Goal: Task Accomplishment & Management: Manage account settings

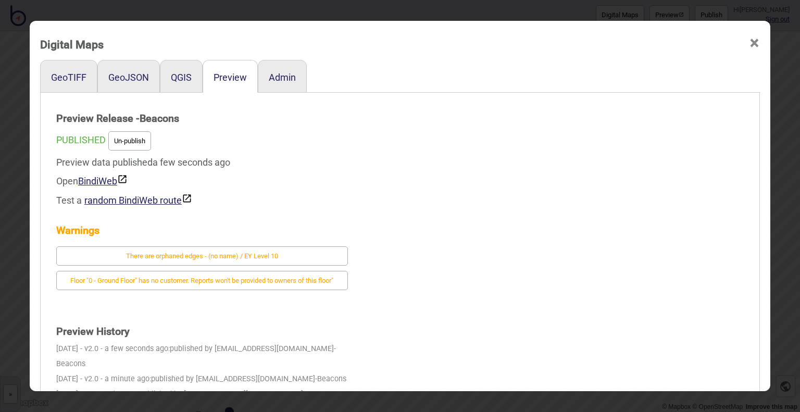
click at [750, 41] on span "×" at bounding box center [754, 43] width 11 height 34
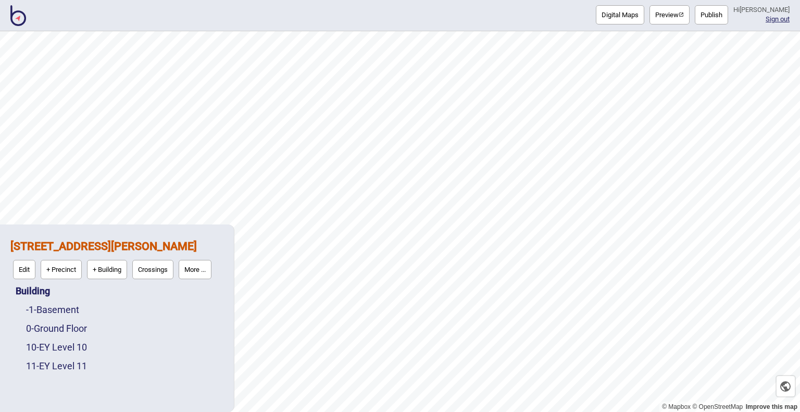
click at [24, 19] on img at bounding box center [18, 15] width 16 height 21
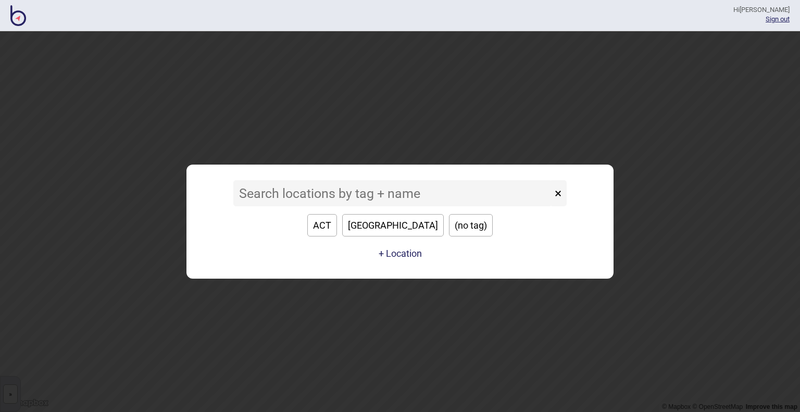
click at [403, 229] on button "[GEOGRAPHIC_DATA]" at bounding box center [393, 225] width 102 height 22
type input "[GEOGRAPHIC_DATA]"
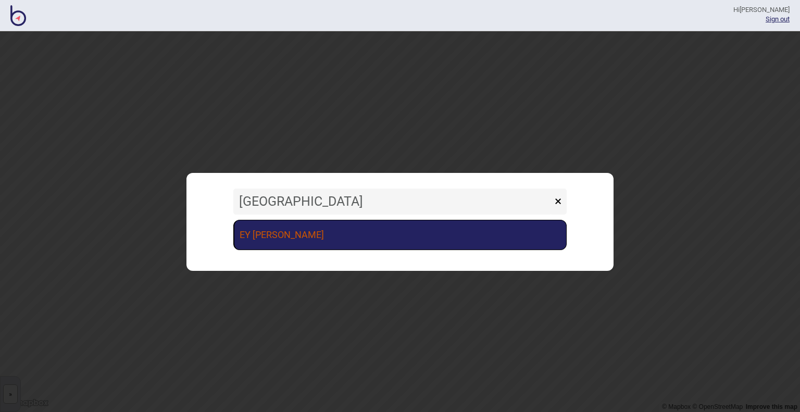
click at [353, 235] on link "EY [PERSON_NAME]" at bounding box center [399, 235] width 333 height 30
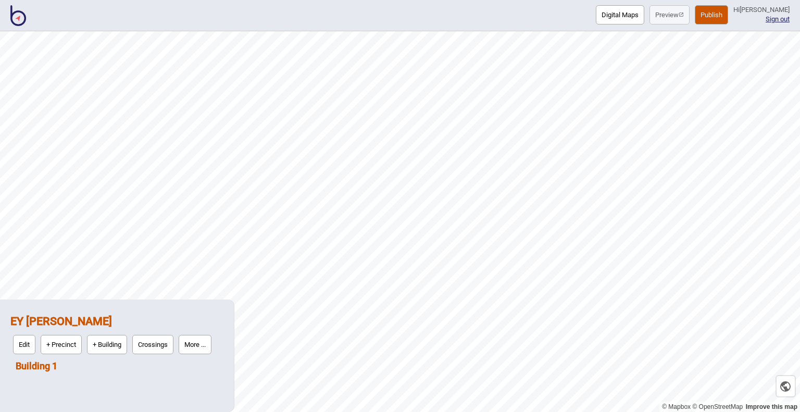
click at [37, 368] on link "Building 1" at bounding box center [37, 366] width 42 height 11
click at [597, 21] on button "Digital Maps" at bounding box center [620, 14] width 48 height 19
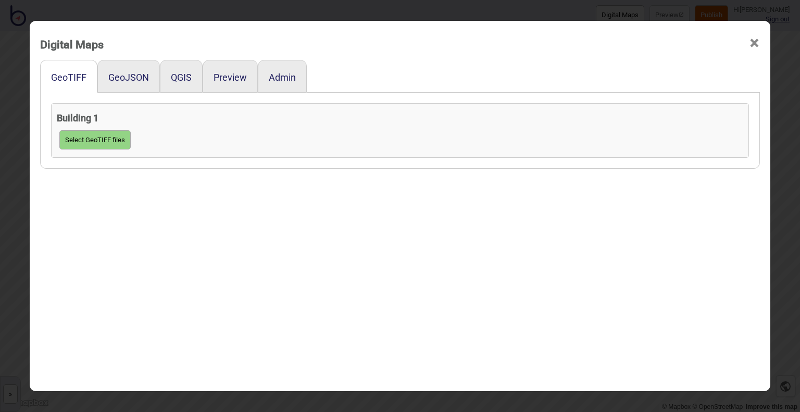
click at [90, 141] on button "Select GeoTIFF files" at bounding box center [94, 139] width 71 height 19
click input "file" at bounding box center [0, 0] width 0 height 0
click at [680, 150] on div "Select GeoTIFF files" at bounding box center [400, 140] width 687 height 24
click at [94, 147] on button "Select GeoTIFF files" at bounding box center [94, 139] width 71 height 19
click input "file" at bounding box center [0, 0] width 0 height 0
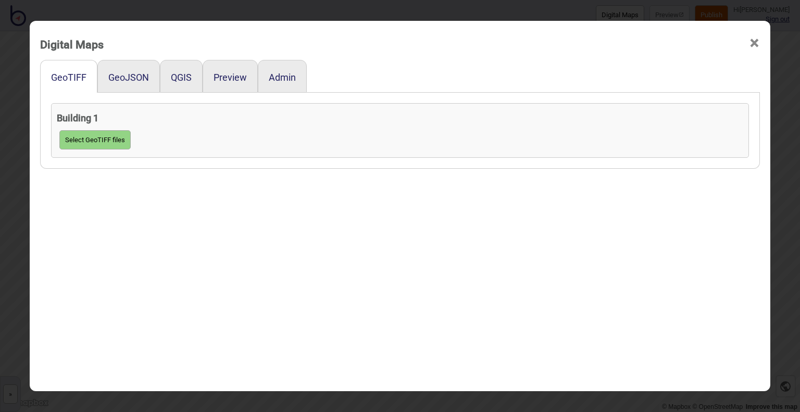
drag, startPoint x: 138, startPoint y: 257, endPoint x: 110, endPoint y: 197, distance: 66.0
click at [137, 248] on div "GeoTIFF GeoJSON QGIS Preview Admin Building 1 Select GeoTIFF files" at bounding box center [400, 245] width 720 height 371
click at [129, 82] on button "GeoJSON" at bounding box center [128, 77] width 41 height 11
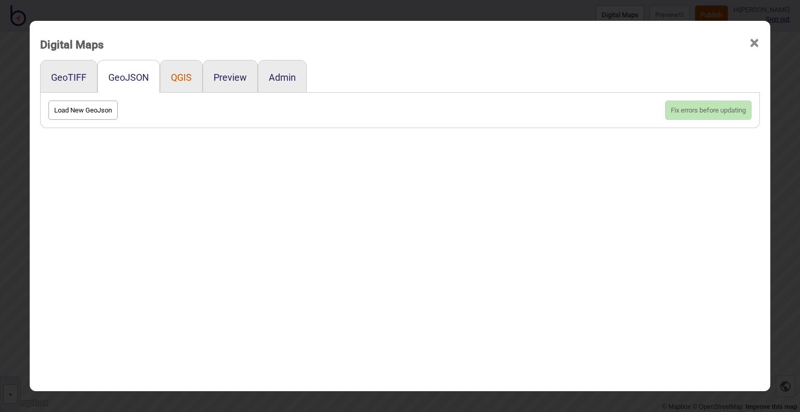
click at [176, 79] on button "QGIS" at bounding box center [181, 77] width 21 height 11
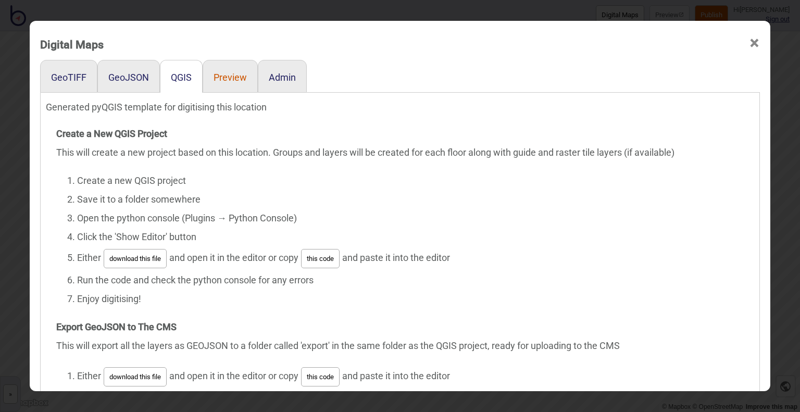
click at [225, 79] on button "Preview" at bounding box center [230, 77] width 33 height 11
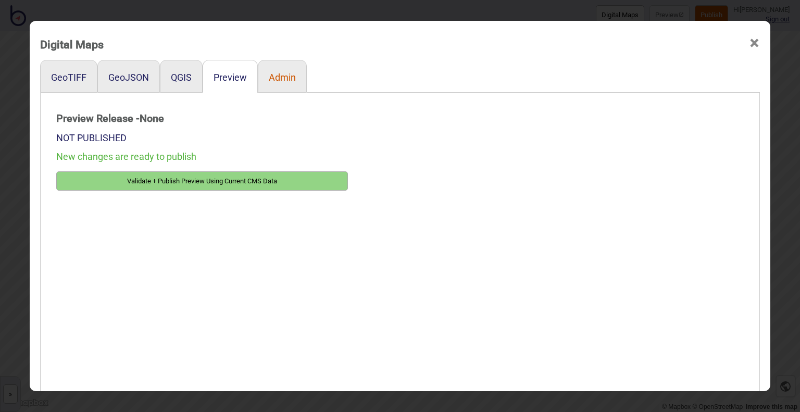
click at [277, 78] on button "Admin" at bounding box center [282, 77] width 27 height 11
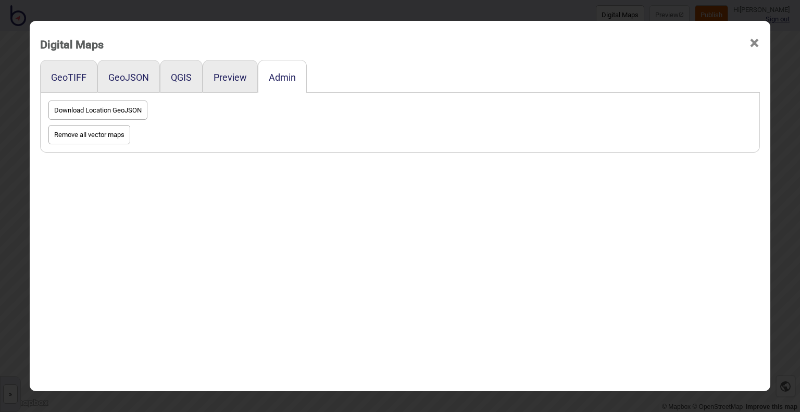
click at [750, 40] on span "×" at bounding box center [754, 43] width 11 height 34
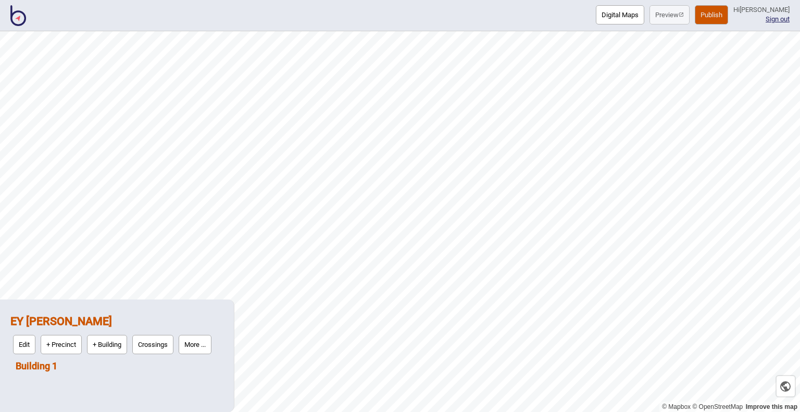
click at [47, 361] on link "Building 1" at bounding box center [37, 366] width 42 height 11
click at [104, 366] on button "More ..." at bounding box center [97, 363] width 33 height 19
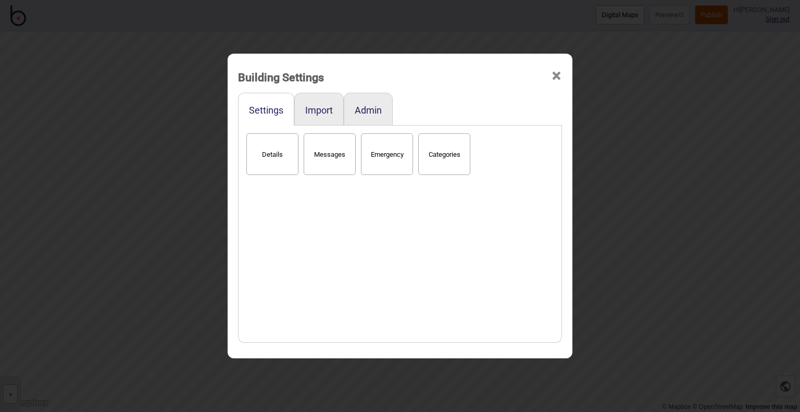
click at [558, 78] on span "×" at bounding box center [556, 76] width 11 height 34
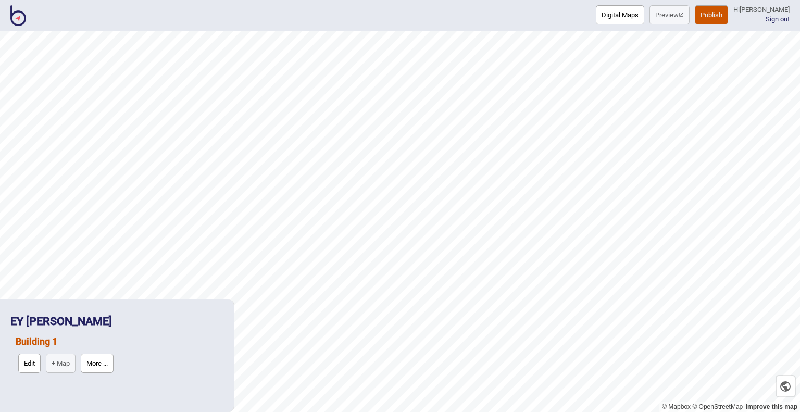
click at [38, 344] on link "Building 1" at bounding box center [37, 341] width 42 height 11
click at [600, 21] on button "Digital Maps" at bounding box center [620, 14] width 48 height 19
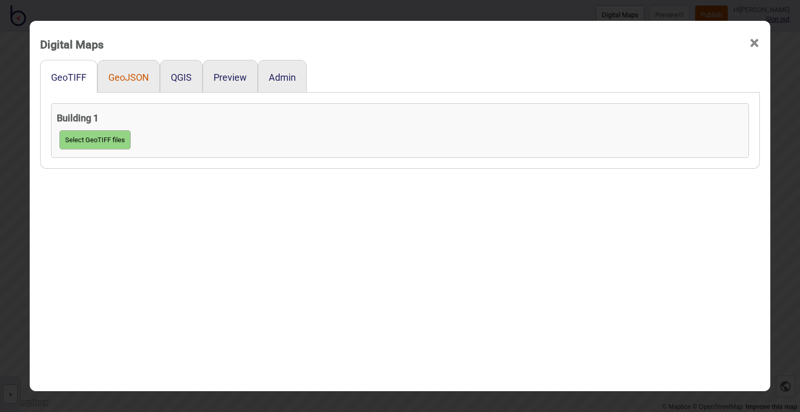
click at [129, 75] on button "GeoJSON" at bounding box center [128, 77] width 41 height 11
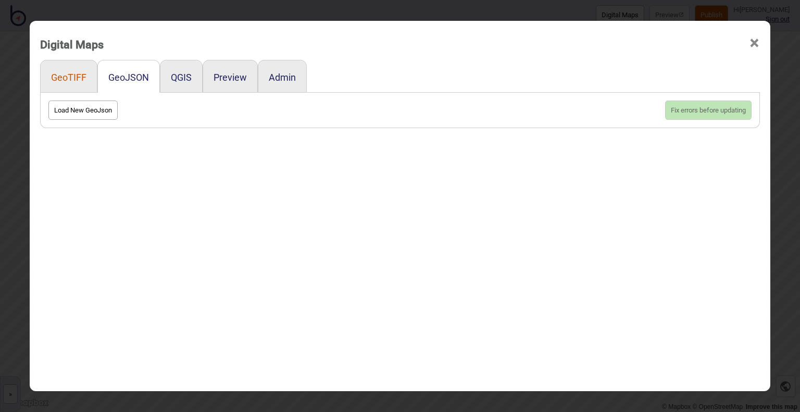
click at [64, 74] on button "GeoTIFF" at bounding box center [68, 77] width 35 height 11
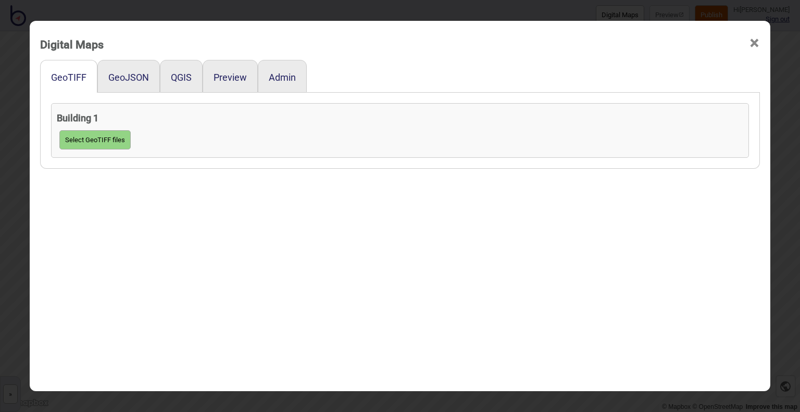
click at [85, 137] on button "Select GeoTIFF files" at bounding box center [94, 139] width 71 height 19
click input "file" at bounding box center [0, 0] width 0 height 0
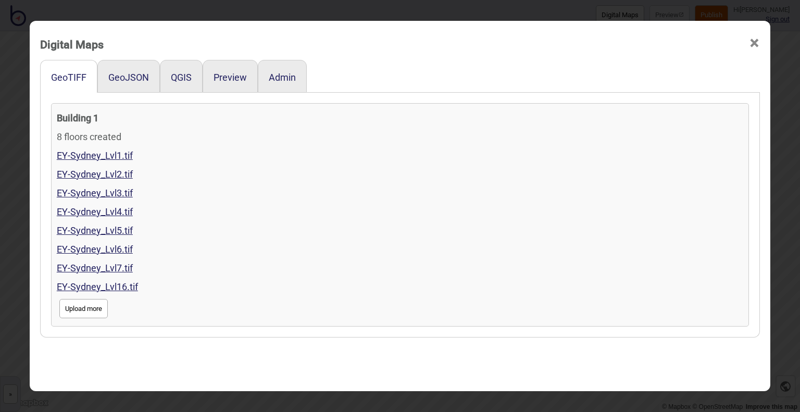
click at [749, 42] on span "×" at bounding box center [754, 43] width 11 height 34
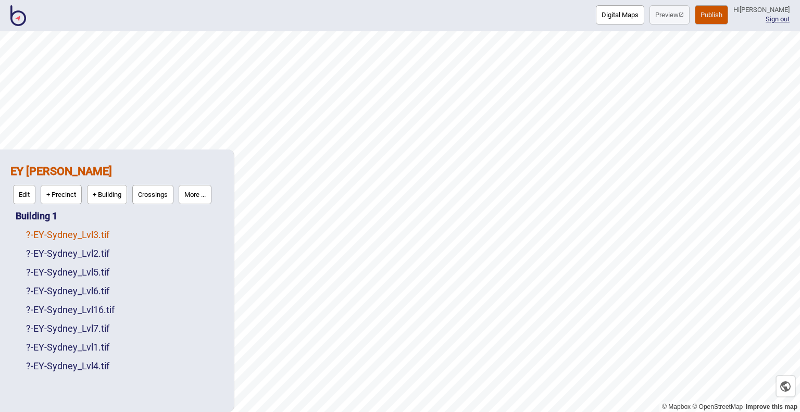
click at [75, 233] on link "? - EY-Sydney_Lvl3.tif" at bounding box center [67, 234] width 83 height 11
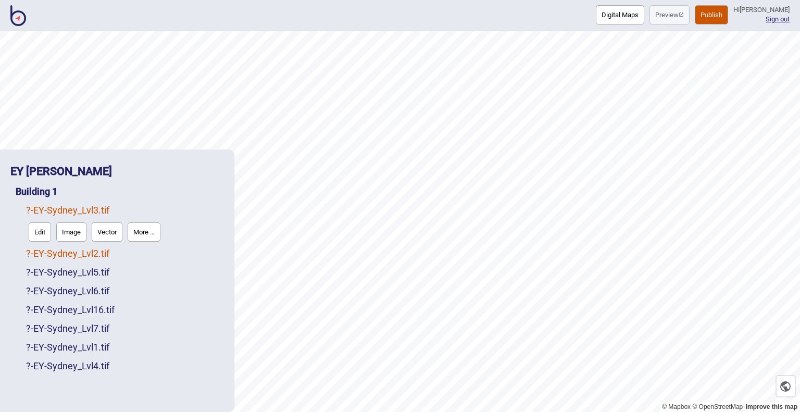
click at [68, 254] on link "? - EY-Sydney_Lvl2.tif" at bounding box center [67, 253] width 83 height 11
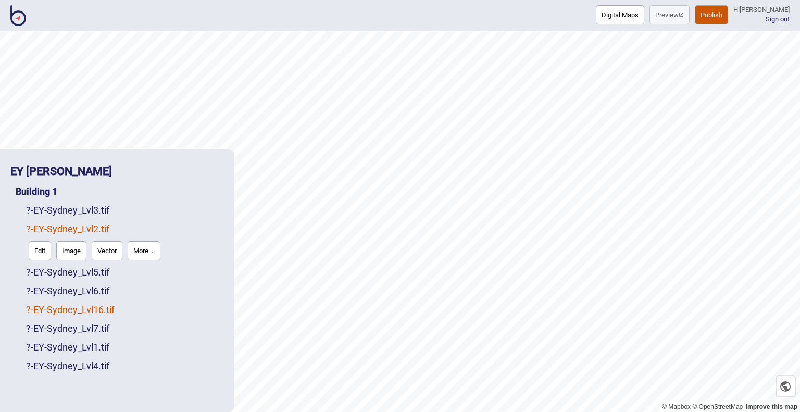
click at [109, 312] on link "? - EY-[GEOGRAPHIC_DATA]tif" at bounding box center [70, 309] width 89 height 11
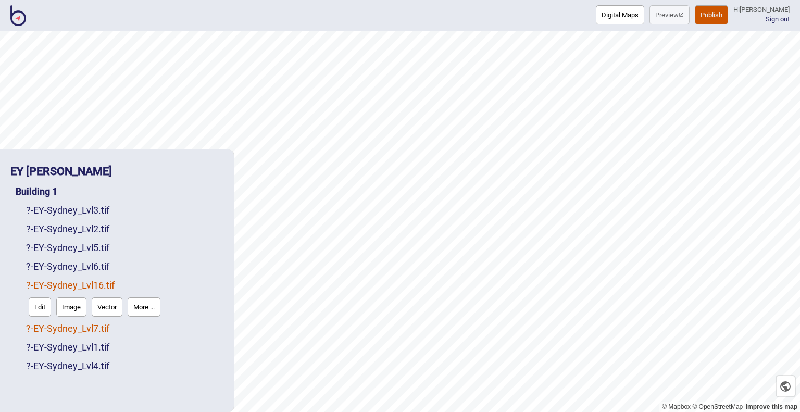
click at [85, 331] on link "? - EY-Sydney_Lvl7.tif" at bounding box center [67, 328] width 83 height 11
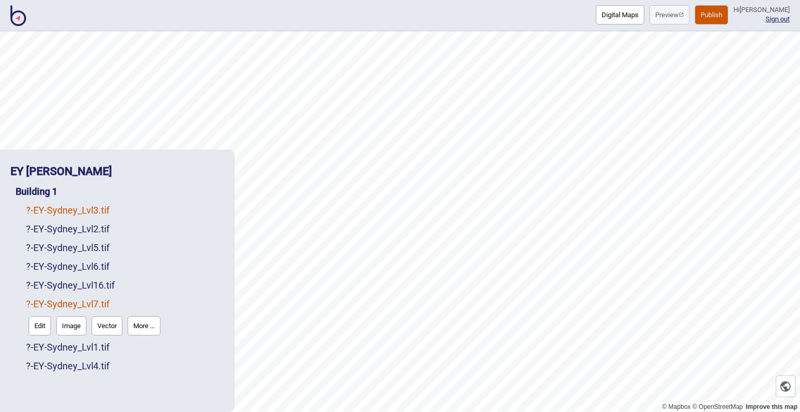
click at [89, 212] on link "? - EY-Sydney_Lvl3.tif" at bounding box center [67, 210] width 83 height 11
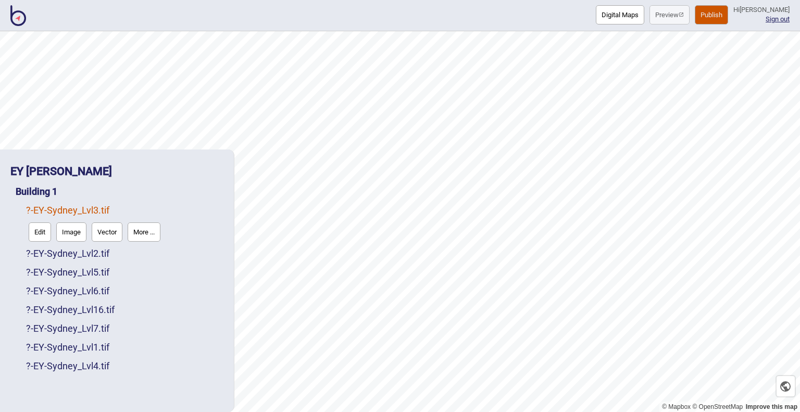
click at [136, 234] on button "More ..." at bounding box center [144, 231] width 33 height 19
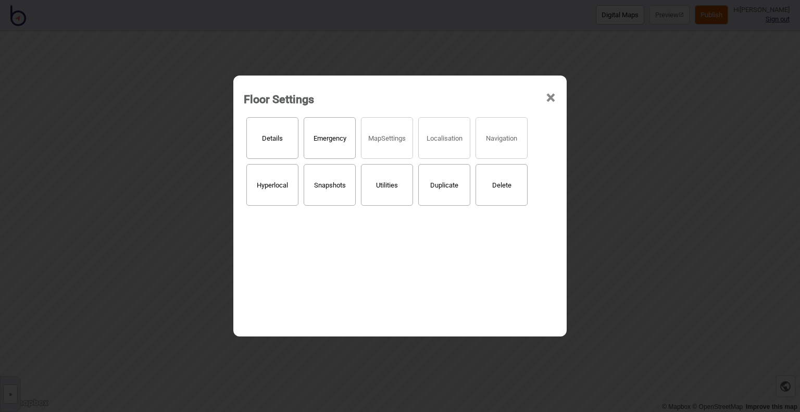
click at [277, 138] on button "Details" at bounding box center [272, 138] width 52 height 42
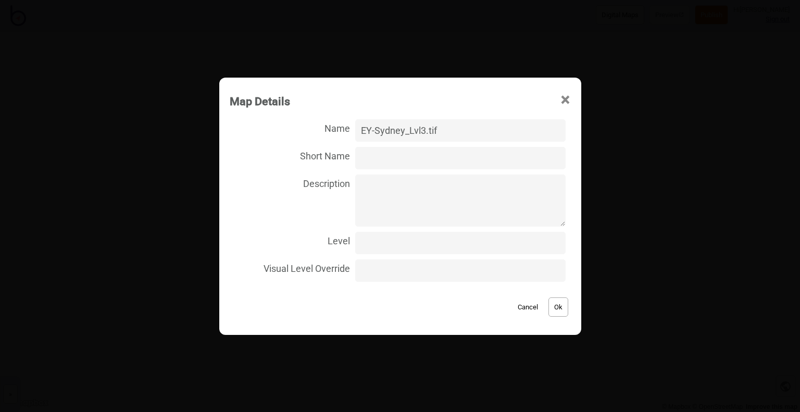
click at [383, 249] on input "Level" at bounding box center [460, 243] width 210 height 22
type input "3"
click at [555, 312] on button "Ok" at bounding box center [559, 306] width 20 height 19
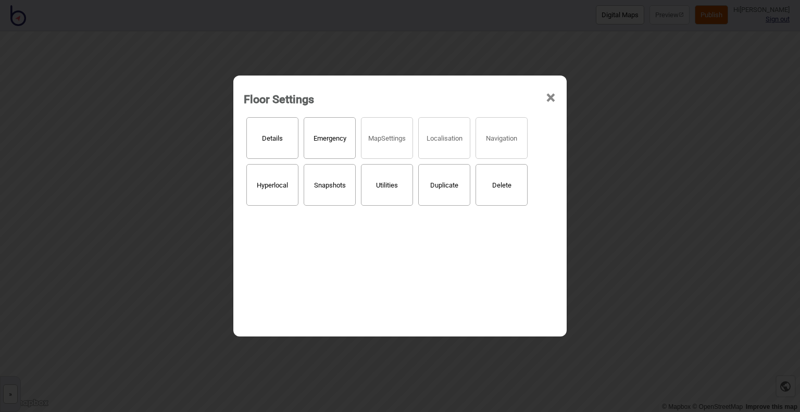
click at [550, 98] on span "×" at bounding box center [550, 98] width 11 height 34
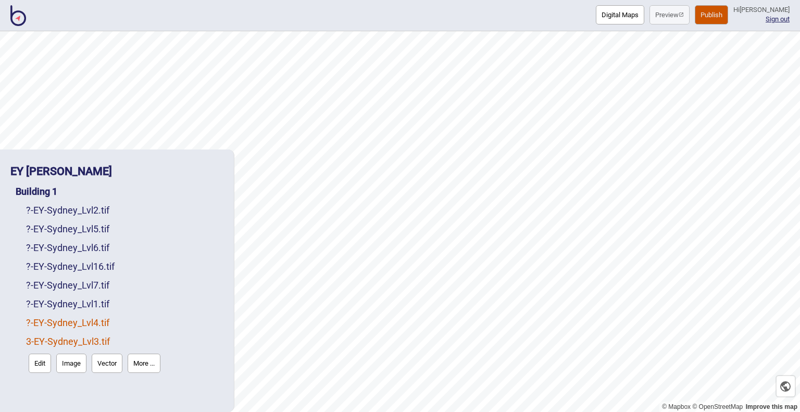
click at [58, 327] on link "? - EY-Sydney_Lvl4.tif" at bounding box center [67, 322] width 83 height 11
click at [153, 349] on button "More ..." at bounding box center [144, 344] width 33 height 19
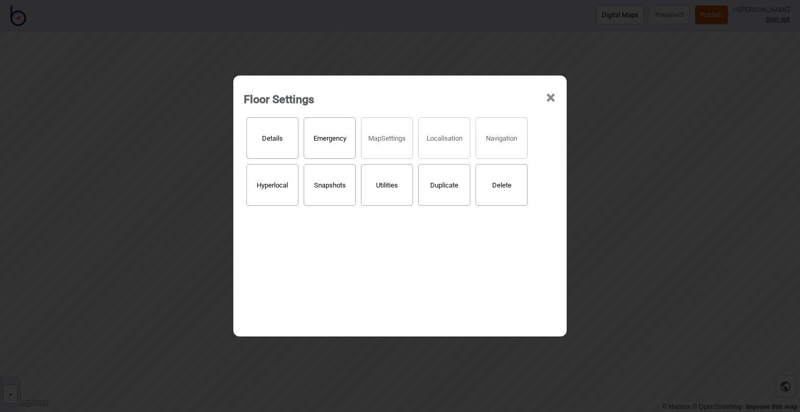
click at [276, 142] on button "Details" at bounding box center [272, 138] width 52 height 42
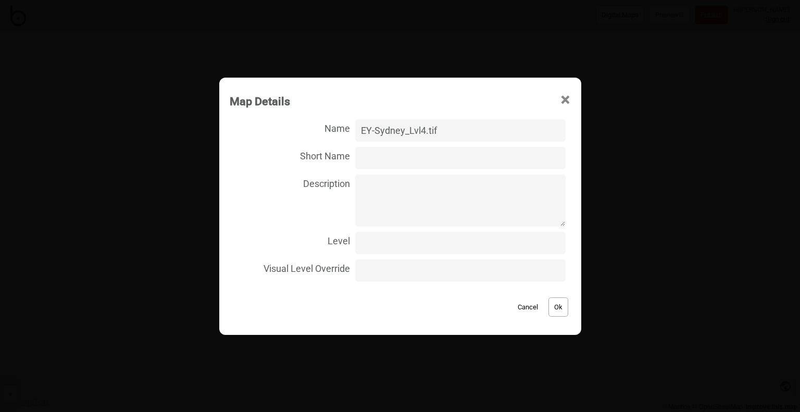
click at [374, 189] on textarea "Description" at bounding box center [460, 201] width 210 height 52
drag, startPoint x: 400, startPoint y: 158, endPoint x: 391, endPoint y: 216, distance: 58.0
click at [400, 158] on input "Short Name" at bounding box center [460, 158] width 210 height 22
click at [388, 236] on input "Level" at bounding box center [460, 243] width 210 height 22
type input "4"
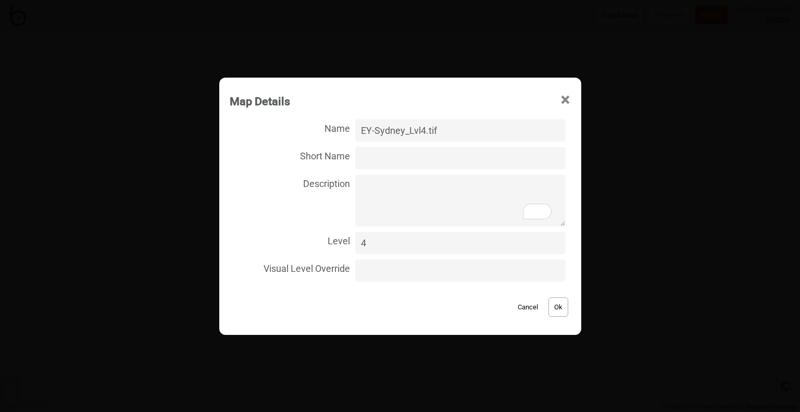
click at [556, 310] on button "Ok" at bounding box center [559, 306] width 20 height 19
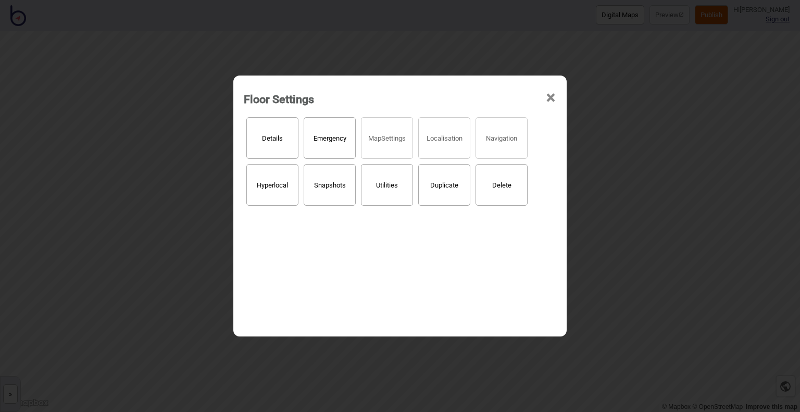
click at [550, 97] on span "×" at bounding box center [550, 98] width 11 height 34
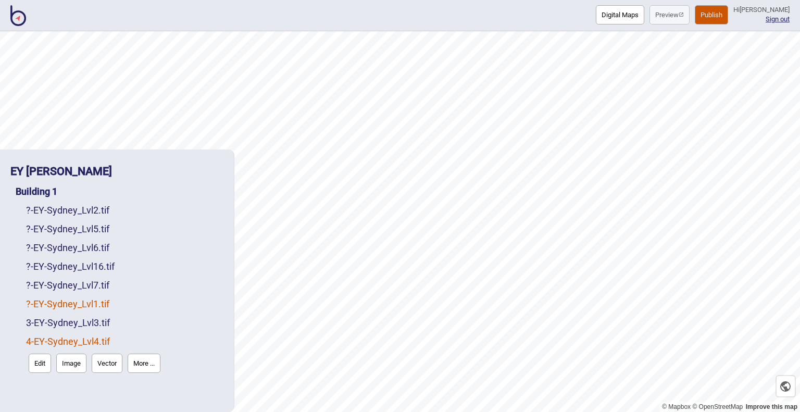
click at [57, 304] on link "? - EY-Sydney_Lvl1.tif" at bounding box center [67, 304] width 83 height 11
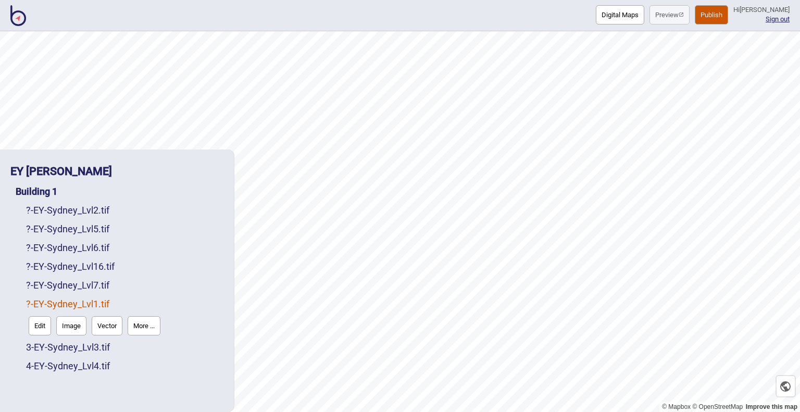
click at [156, 327] on button "More ..." at bounding box center [144, 325] width 33 height 19
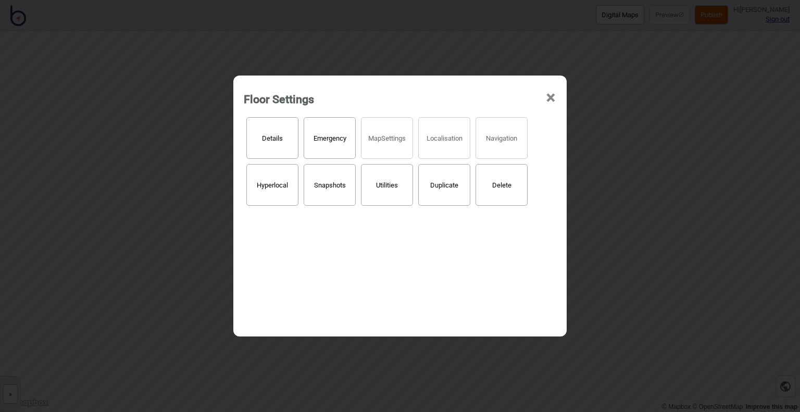
click at [267, 140] on button "Details" at bounding box center [272, 138] width 52 height 42
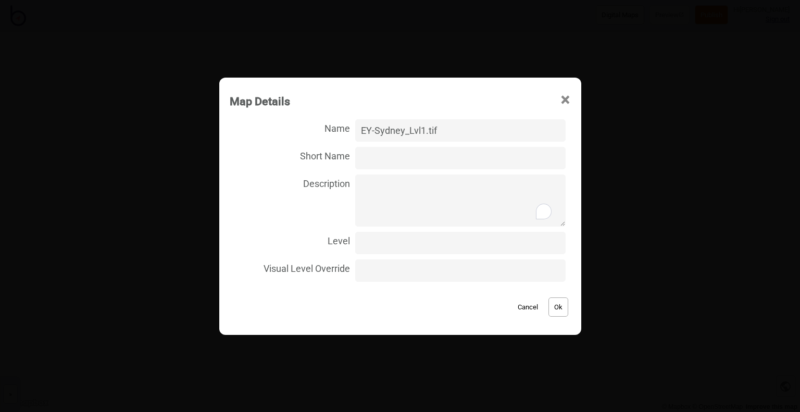
click at [390, 202] on textarea "Description" at bounding box center [460, 201] width 210 height 52
click at [386, 245] on input "Level" at bounding box center [460, 243] width 210 height 22
type input "1"
click at [553, 306] on button "Ok" at bounding box center [559, 306] width 20 height 19
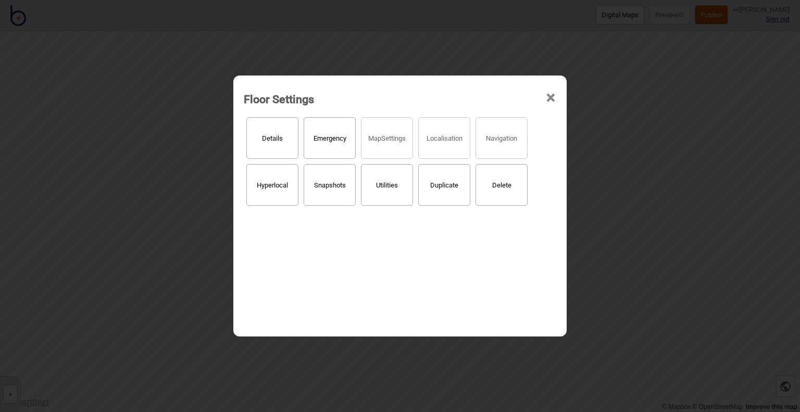
click at [550, 100] on span "×" at bounding box center [550, 98] width 11 height 34
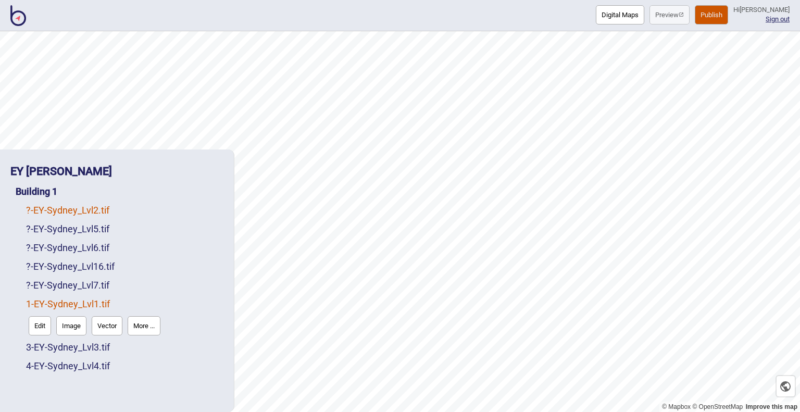
click at [57, 214] on link "? - EY-Sydney_Lvl2.tif" at bounding box center [67, 210] width 83 height 11
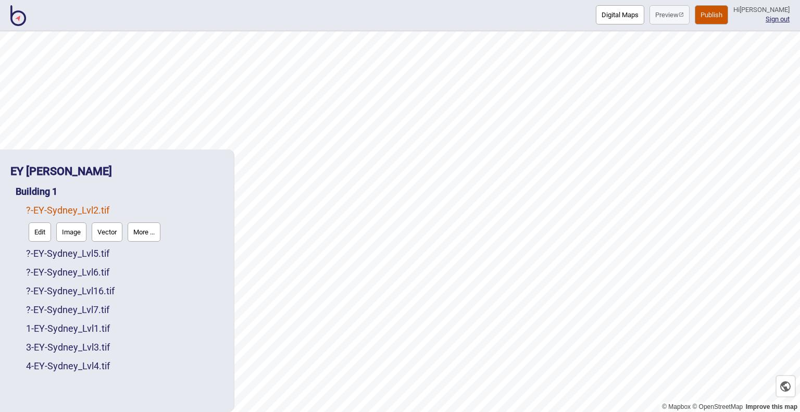
click at [157, 235] on button "More ..." at bounding box center [144, 231] width 33 height 19
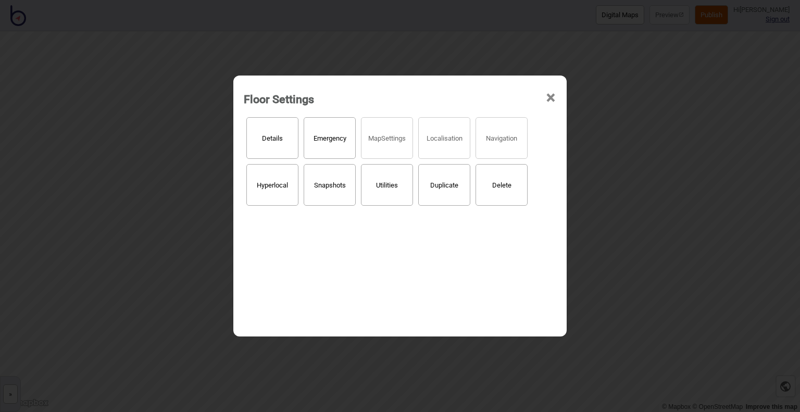
click at [496, 177] on button "Delete" at bounding box center [502, 185] width 52 height 42
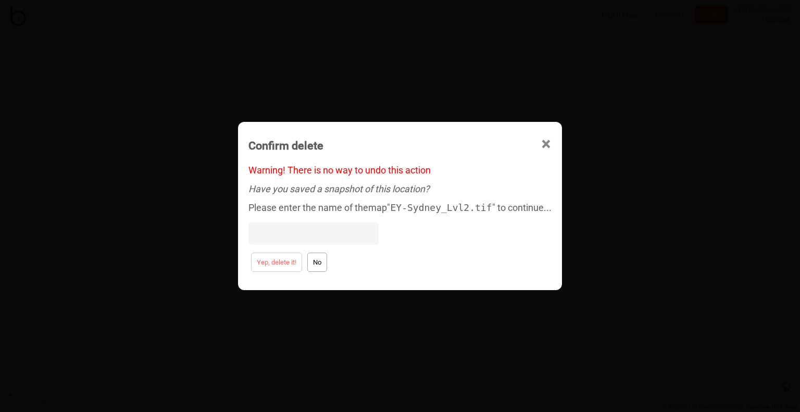
click at [542, 142] on span "×" at bounding box center [546, 144] width 11 height 34
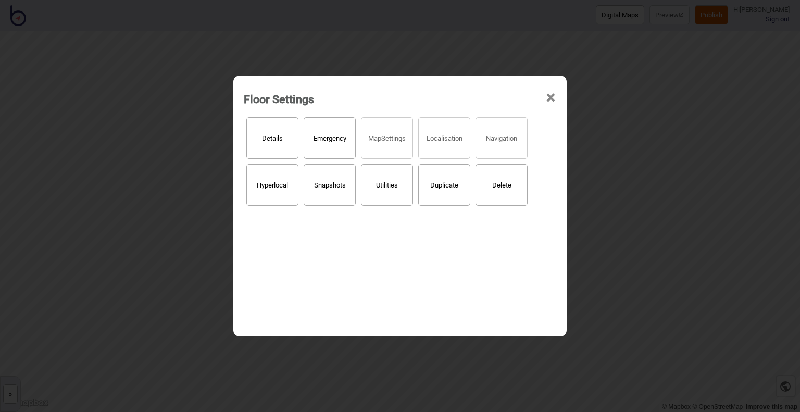
click at [273, 143] on button "Details" at bounding box center [272, 138] width 52 height 42
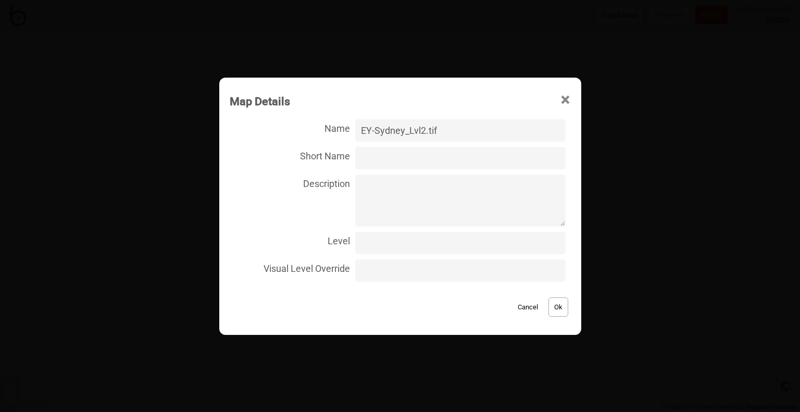
click at [383, 144] on label "Short Name" at bounding box center [400, 158] width 341 height 28
click at [383, 147] on input "Short Name" at bounding box center [460, 158] width 210 height 22
click at [382, 156] on input "Short Name" at bounding box center [460, 158] width 210 height 22
click at [377, 183] on textarea "Description" at bounding box center [460, 201] width 210 height 52
click at [383, 246] on input "Level" at bounding box center [460, 243] width 210 height 22
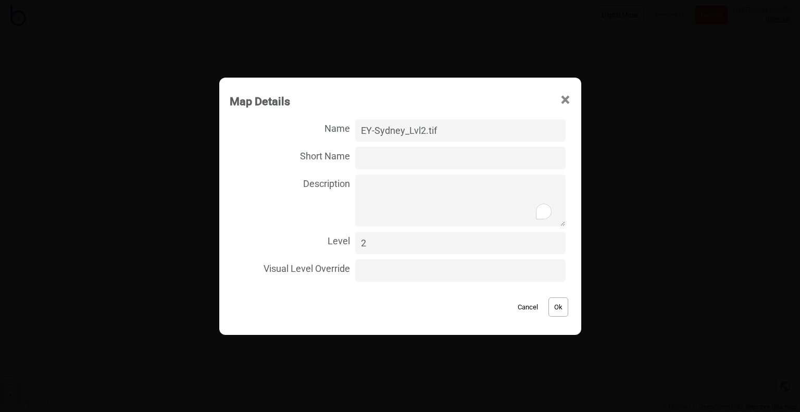
type input "2"
click at [557, 307] on button "Ok" at bounding box center [559, 306] width 20 height 19
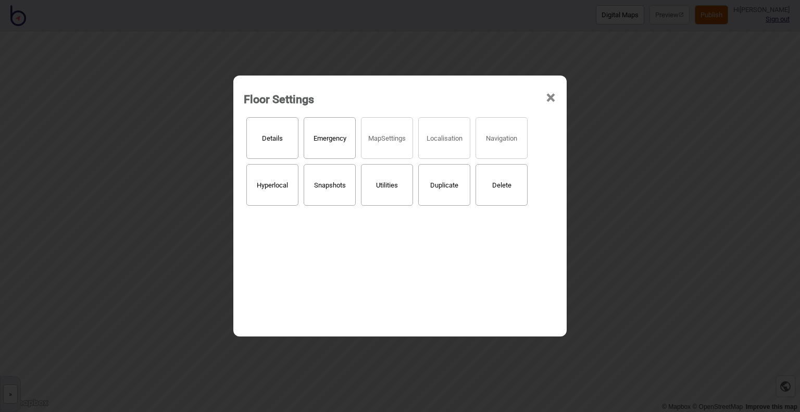
click at [549, 99] on span "×" at bounding box center [550, 98] width 11 height 34
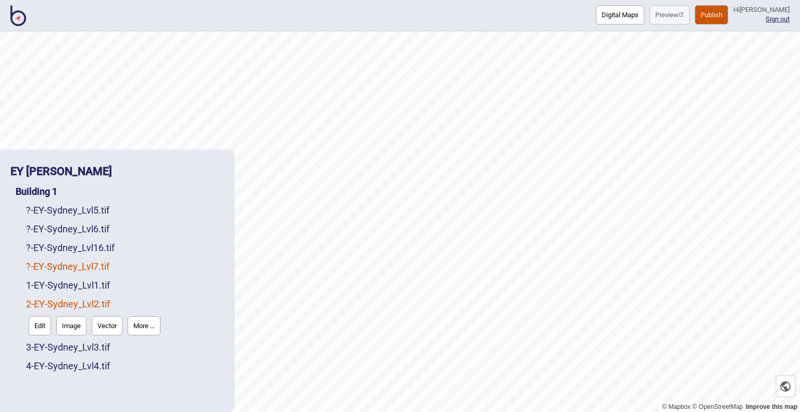
click at [29, 267] on link "? - EY-Sydney_Lvl7.tif" at bounding box center [67, 266] width 83 height 11
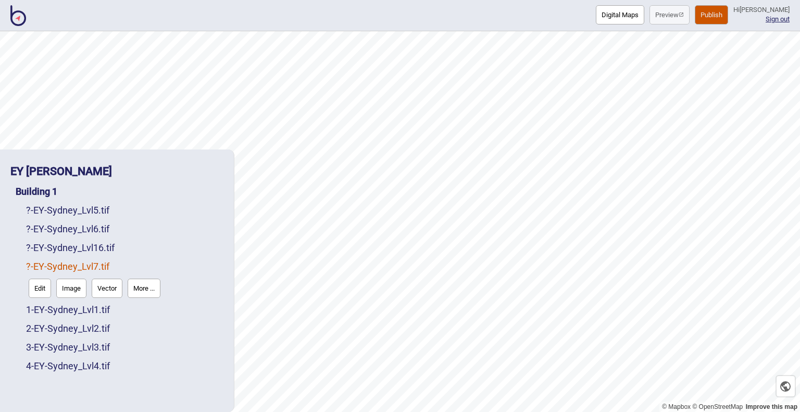
click at [142, 287] on button "More ..." at bounding box center [144, 288] width 33 height 19
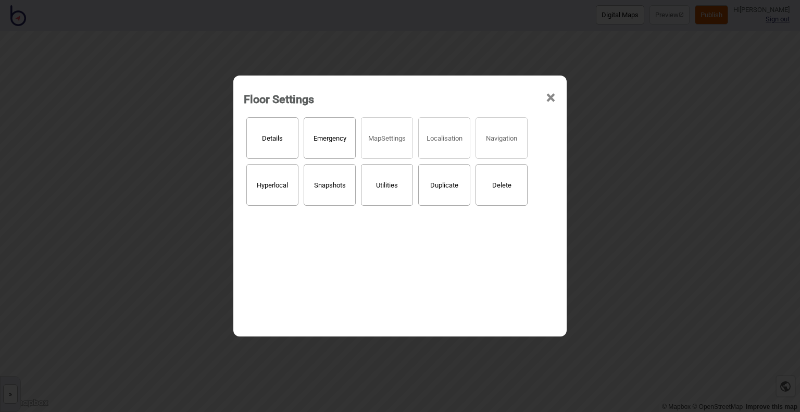
click at [277, 145] on button "Details" at bounding box center [272, 138] width 52 height 42
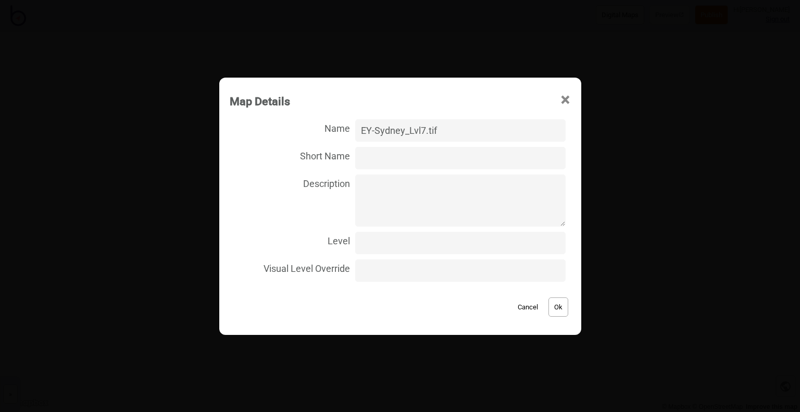
click at [434, 257] on label "Visual Level Override" at bounding box center [400, 271] width 341 height 28
click at [434, 259] on input "Visual Level Override" at bounding box center [460, 270] width 210 height 22
click at [427, 248] on input "Level" at bounding box center [460, 243] width 210 height 22
type input "7"
click at [554, 309] on button "Ok" at bounding box center [559, 306] width 20 height 19
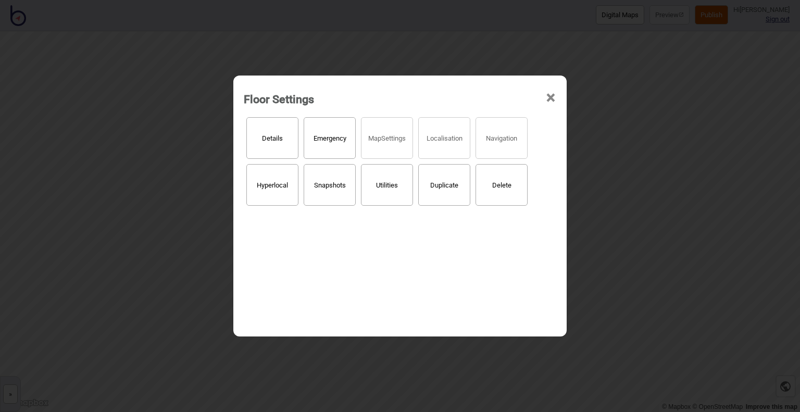
click at [550, 96] on span "×" at bounding box center [550, 98] width 11 height 34
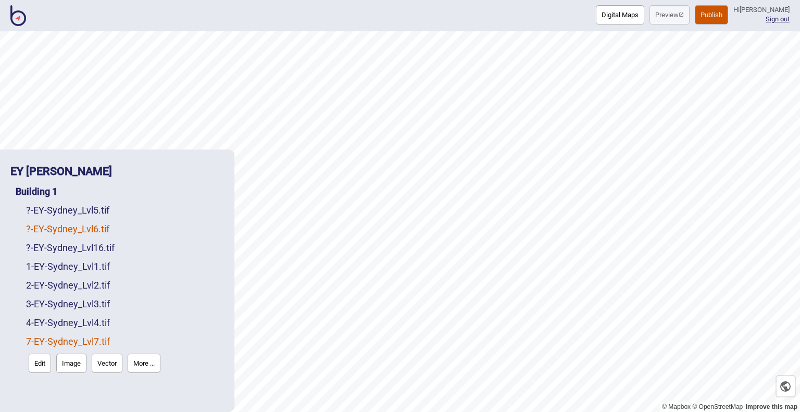
click at [55, 234] on link "? - EY-Sydney_Lvl6.tif" at bounding box center [67, 228] width 83 height 11
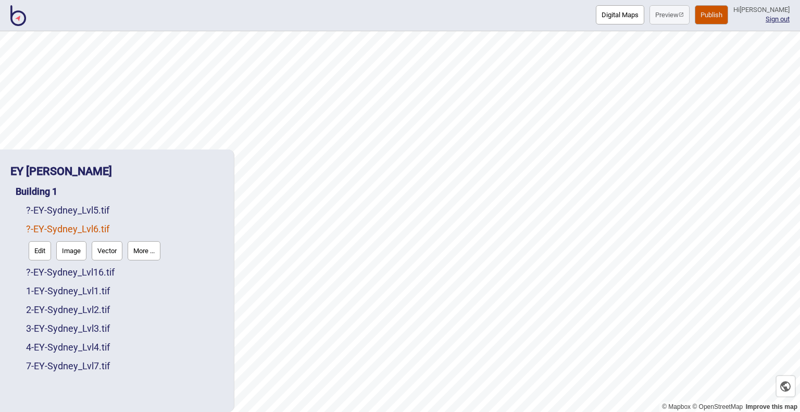
click at [146, 247] on button "More ..." at bounding box center [144, 250] width 33 height 19
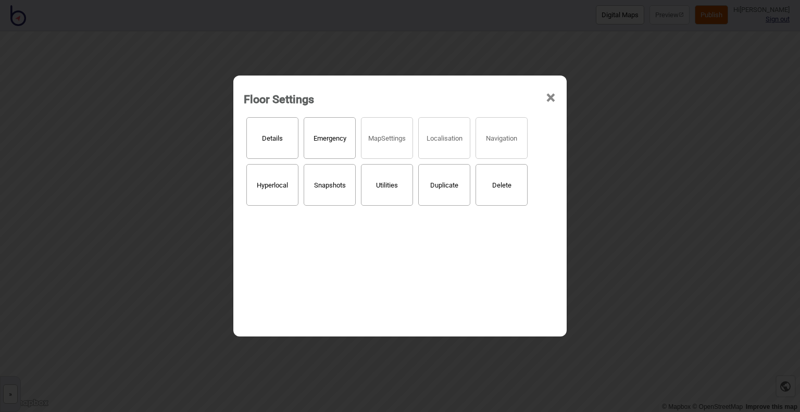
click at [275, 135] on button "Details" at bounding box center [272, 138] width 52 height 42
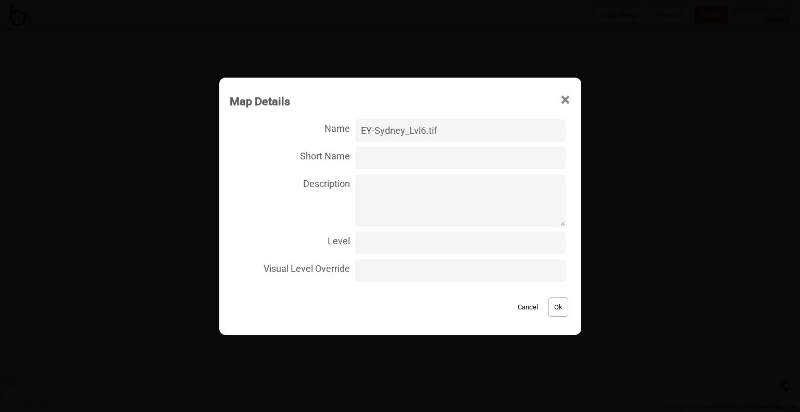
click at [402, 241] on input "Level" at bounding box center [460, 243] width 210 height 22
type input "6"
click at [556, 306] on button "Ok" at bounding box center [559, 306] width 20 height 19
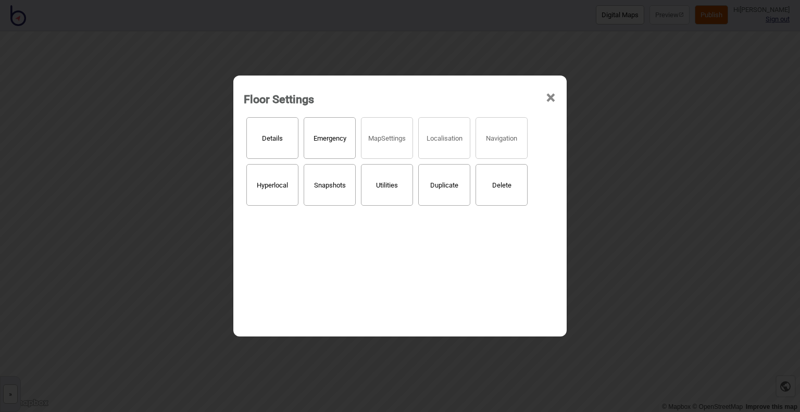
click at [550, 99] on span "×" at bounding box center [550, 98] width 11 height 34
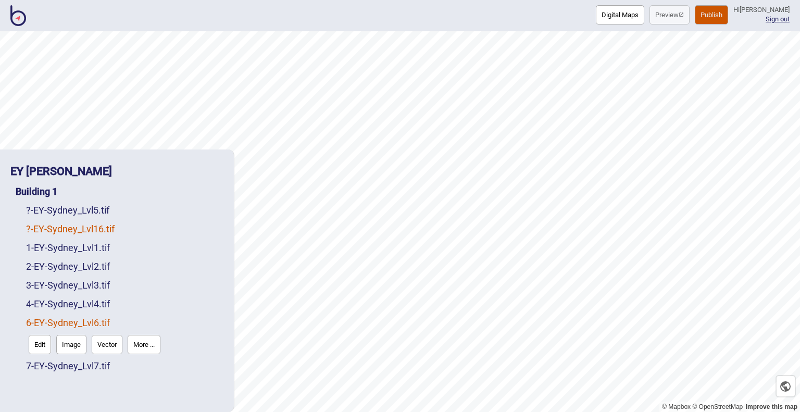
click at [32, 229] on link "? - EY-[GEOGRAPHIC_DATA]tif" at bounding box center [70, 228] width 89 height 11
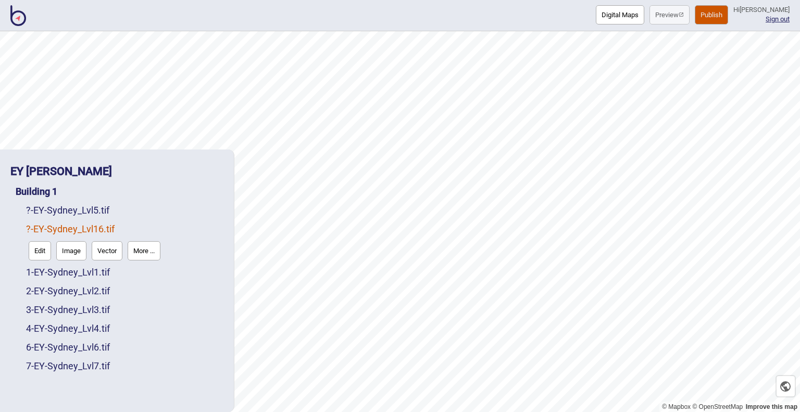
click at [146, 249] on button "More ..." at bounding box center [144, 250] width 33 height 19
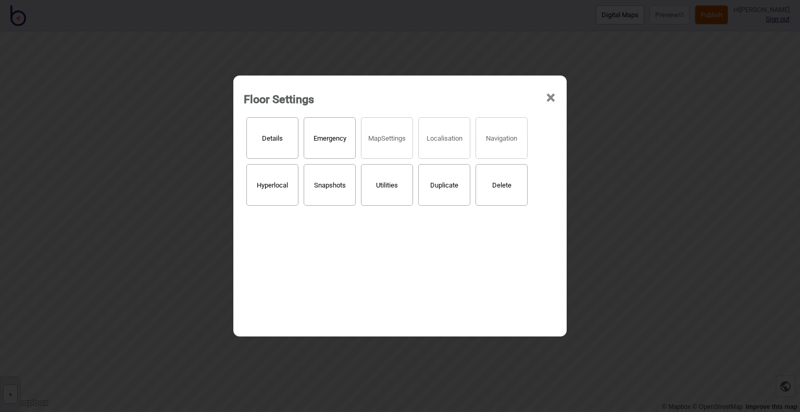
click at [276, 133] on button "Details" at bounding box center [272, 138] width 52 height 42
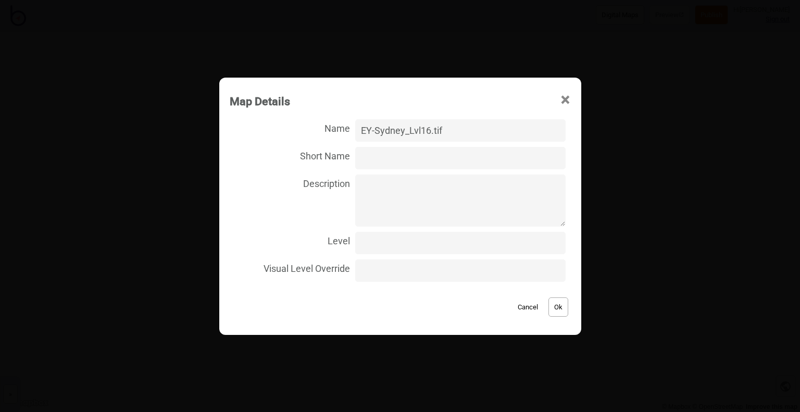
click at [423, 129] on input "EY-Sydney_Lvl16.tif" at bounding box center [460, 130] width 210 height 22
type input "EY-Sydney_Level16.tif"
click at [383, 256] on label "Level" at bounding box center [400, 243] width 341 height 28
click at [383, 254] on input "Level" at bounding box center [460, 243] width 210 height 22
type input "16"
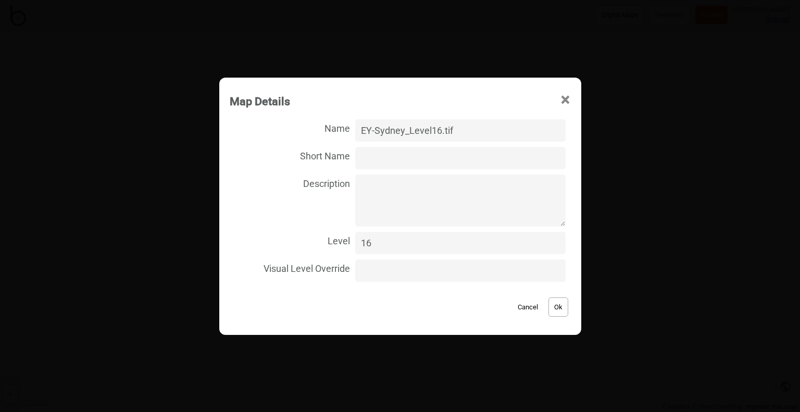
click at [561, 307] on button "Ok" at bounding box center [559, 306] width 20 height 19
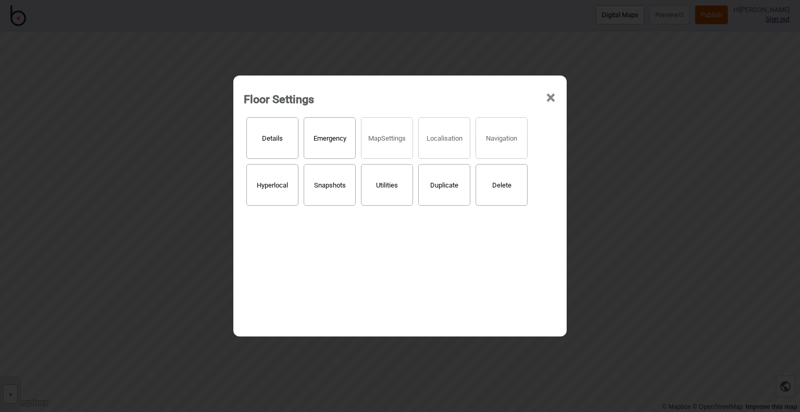
click at [550, 95] on span "×" at bounding box center [550, 98] width 11 height 34
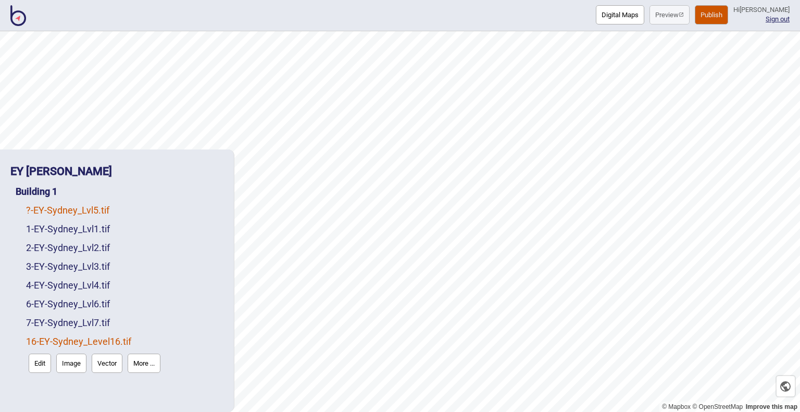
click at [51, 212] on link "? - EY-Sydney_Lvl5.tif" at bounding box center [67, 210] width 83 height 11
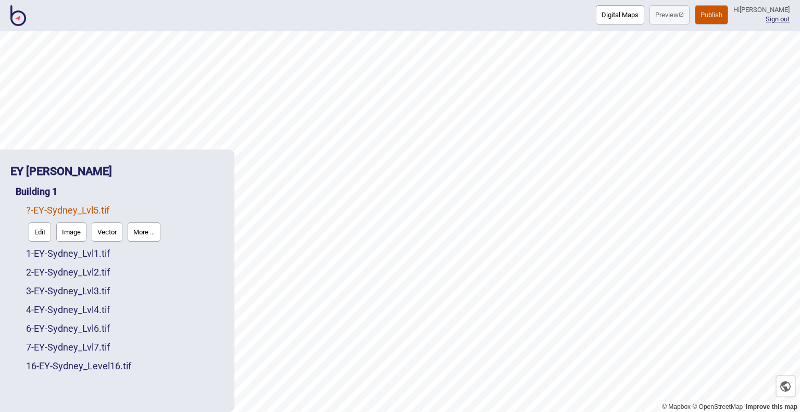
click at [155, 228] on button "More ..." at bounding box center [144, 231] width 33 height 19
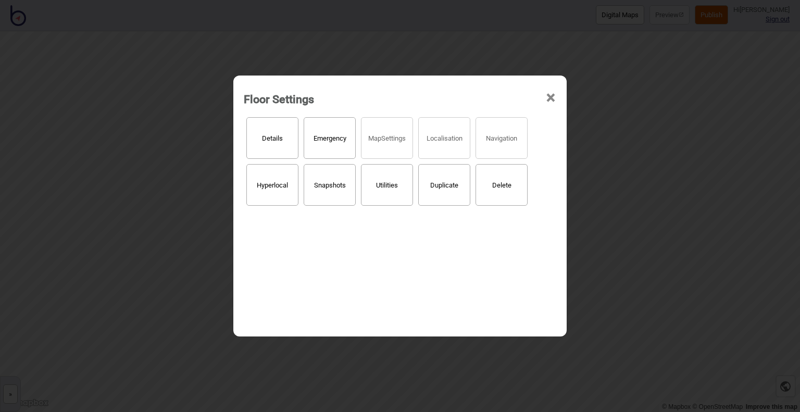
click at [270, 133] on button "Details" at bounding box center [272, 138] width 52 height 42
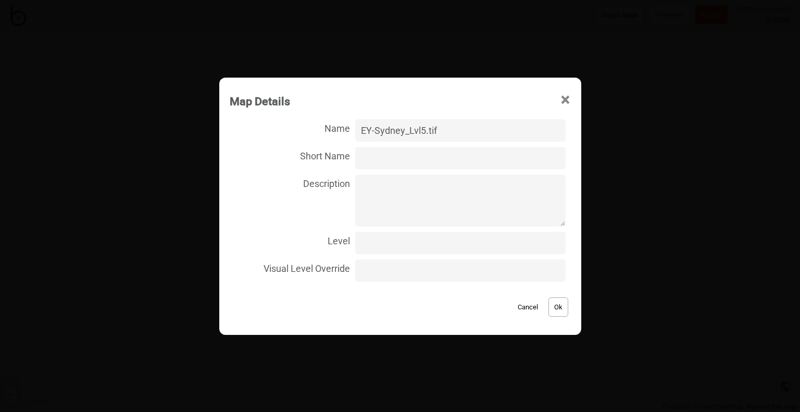
click at [423, 128] on input "EY-Sydney_Lvl5.tif" at bounding box center [460, 130] width 210 height 22
type input "EY-Sydney_Level5.tif"
click at [400, 240] on input "Level" at bounding box center [460, 243] width 210 height 22
type input "5"
click at [557, 307] on button "Ok" at bounding box center [559, 306] width 20 height 19
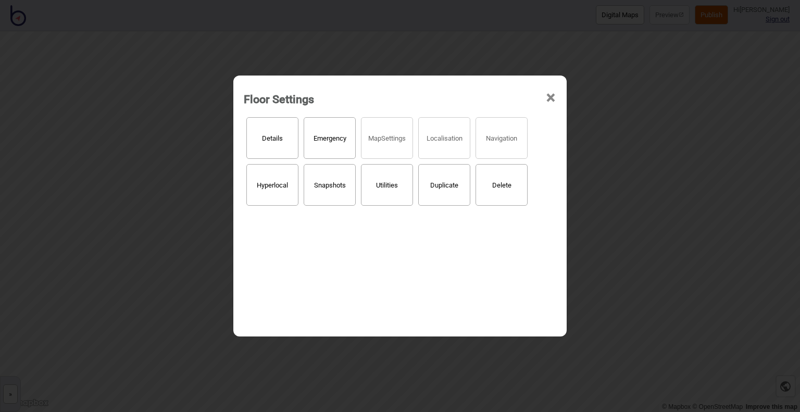
click at [554, 97] on span "×" at bounding box center [550, 98] width 11 height 34
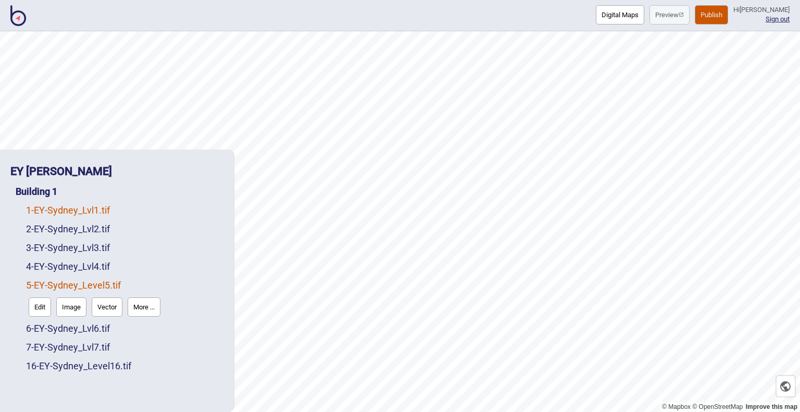
click at [65, 208] on link "1 - EY-Sydney_Lvl1.tif" at bounding box center [68, 210] width 84 height 11
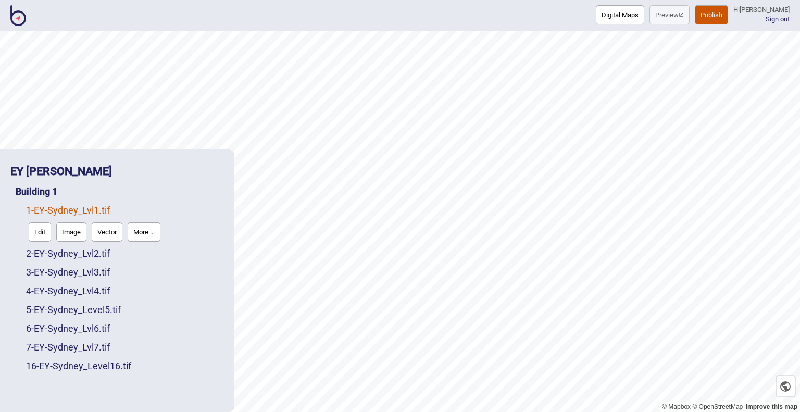
click at [143, 229] on button "More ..." at bounding box center [144, 231] width 33 height 19
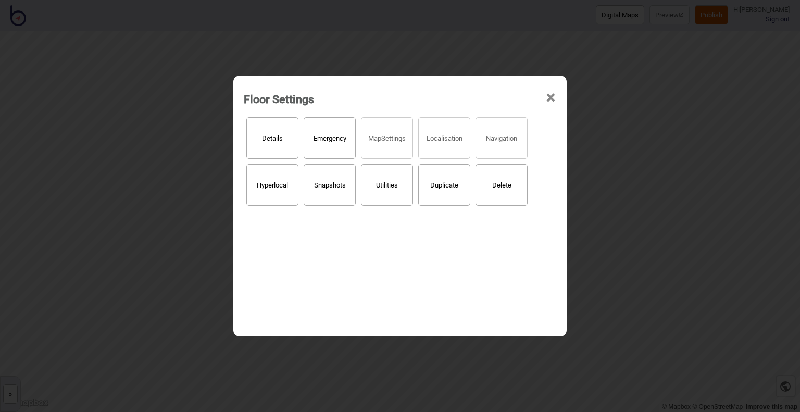
click at [286, 145] on button "Details" at bounding box center [272, 138] width 52 height 42
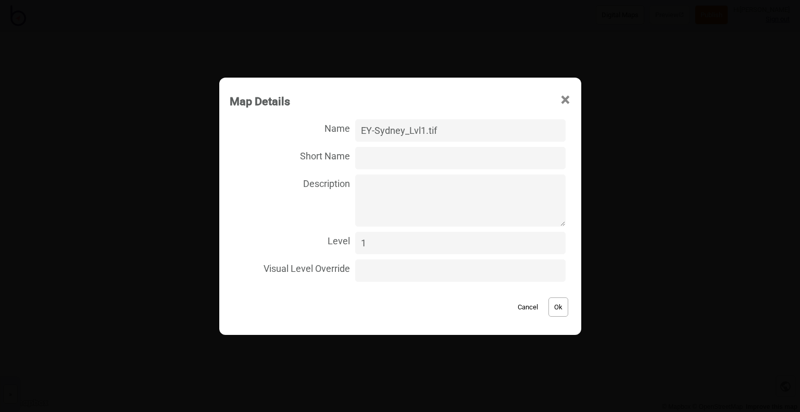
click at [422, 128] on input "EY-Sydney_Lvl1.tif" at bounding box center [460, 130] width 210 height 22
type input "EY-Sydney_Level1.tif"
click at [549, 306] on button "Ok" at bounding box center [559, 306] width 20 height 19
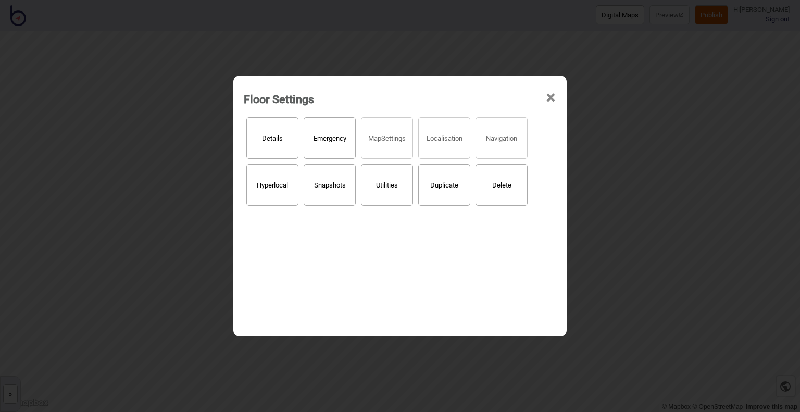
click at [552, 95] on span "×" at bounding box center [550, 98] width 11 height 34
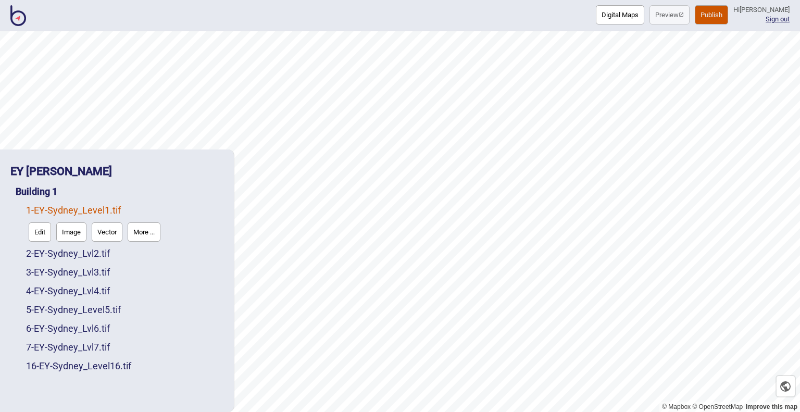
click at [147, 232] on button "More ..." at bounding box center [144, 231] width 33 height 19
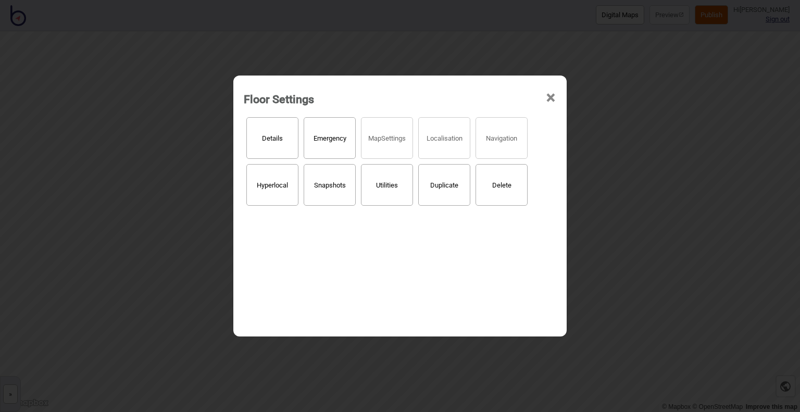
click at [281, 142] on button "Details" at bounding box center [272, 138] width 52 height 42
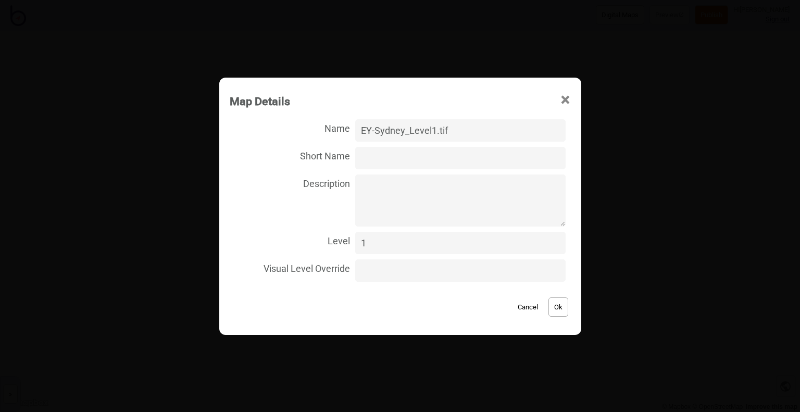
drag, startPoint x: 376, startPoint y: 130, endPoint x: 411, endPoint y: 129, distance: 34.9
click at [411, 129] on input "EY-Sydney_Level1.tif" at bounding box center [460, 130] width 210 height 22
click at [433, 132] on input "EY Sydney Level1.tif" at bounding box center [460, 130] width 210 height 22
type input "EY Sydney Level 1.tif"
click at [556, 309] on button "Ok" at bounding box center [559, 306] width 20 height 19
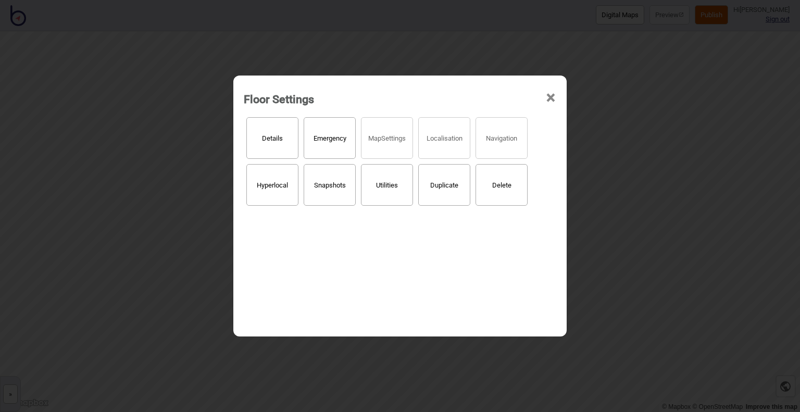
click at [548, 98] on span "×" at bounding box center [550, 98] width 11 height 34
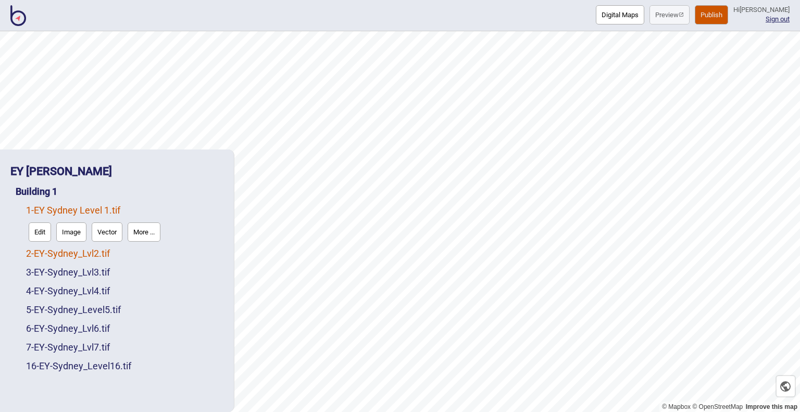
click at [110, 252] on link "2 - EY-Sydney_Lvl2.tif" at bounding box center [68, 253] width 84 height 11
click at [150, 253] on button "More ..." at bounding box center [144, 250] width 33 height 19
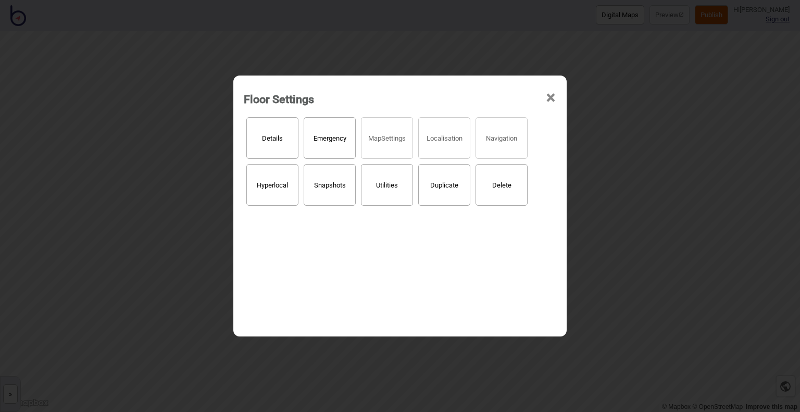
click at [274, 143] on button "Details" at bounding box center [272, 138] width 52 height 42
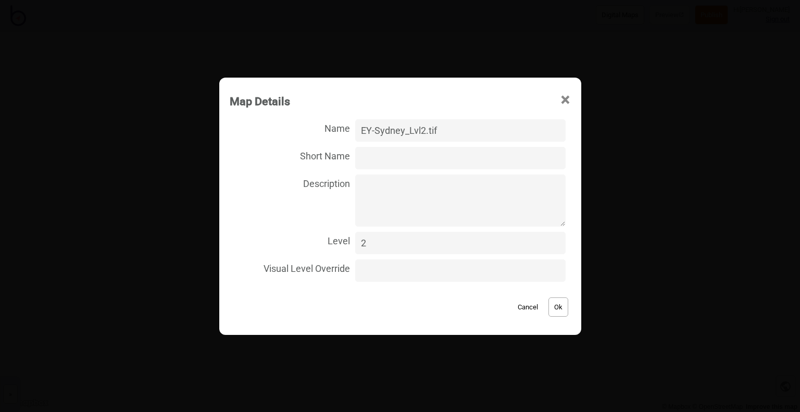
click at [379, 134] on input "EY-Sydney_Lvl2.tif" at bounding box center [460, 130] width 210 height 22
click at [411, 131] on input "EY Sydney_Lvl2.tif" at bounding box center [460, 130] width 210 height 22
click at [415, 131] on input "EY Sydney Lvl2.tif" at bounding box center [460, 130] width 210 height 22
type input "EY Sydney Level 2.tif"
click at [555, 309] on button "Ok" at bounding box center [559, 306] width 20 height 19
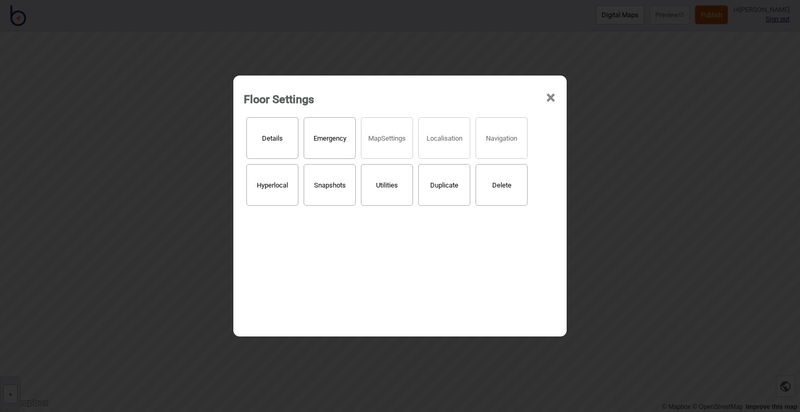
click at [548, 97] on span "×" at bounding box center [550, 98] width 11 height 34
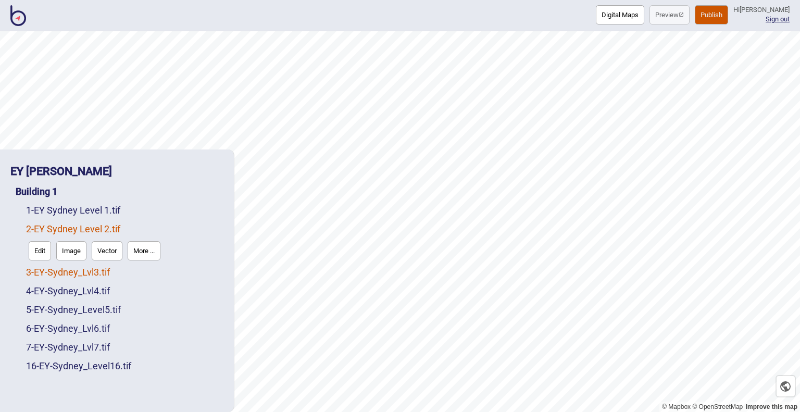
click at [98, 272] on link "3 - EY-Sydney_Lvl3.tif" at bounding box center [68, 272] width 84 height 11
click at [140, 262] on button "More ..." at bounding box center [144, 269] width 33 height 19
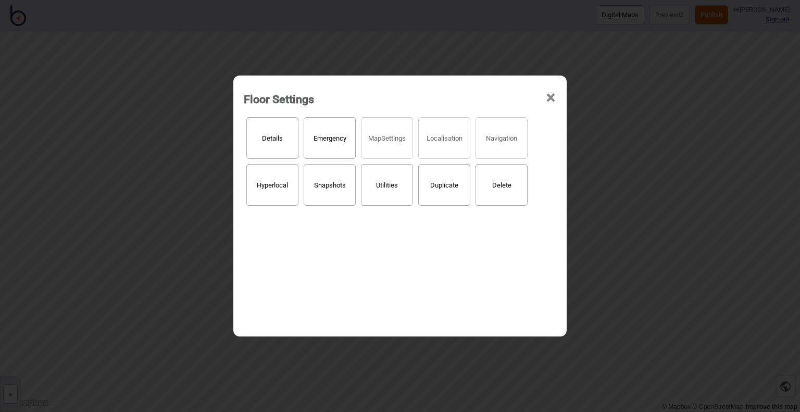
click at [271, 140] on button "Details" at bounding box center [272, 138] width 52 height 42
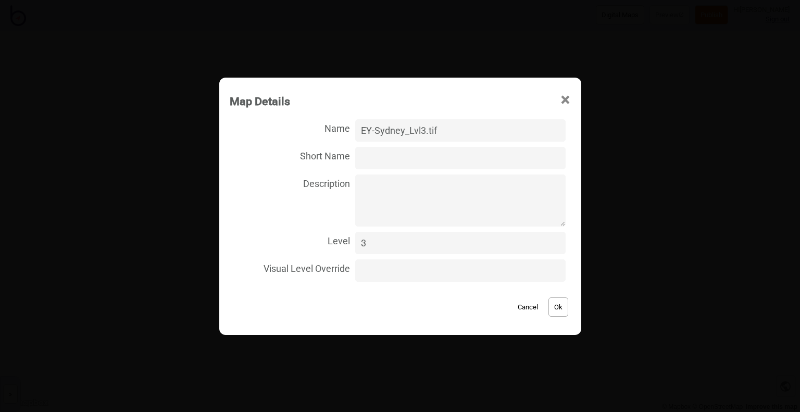
click at [379, 129] on input "EY-Sydney_Lvl3.tif" at bounding box center [460, 130] width 210 height 22
type input "EY Sydney Level 3.tif"
click at [560, 312] on button "Ok" at bounding box center [559, 306] width 20 height 19
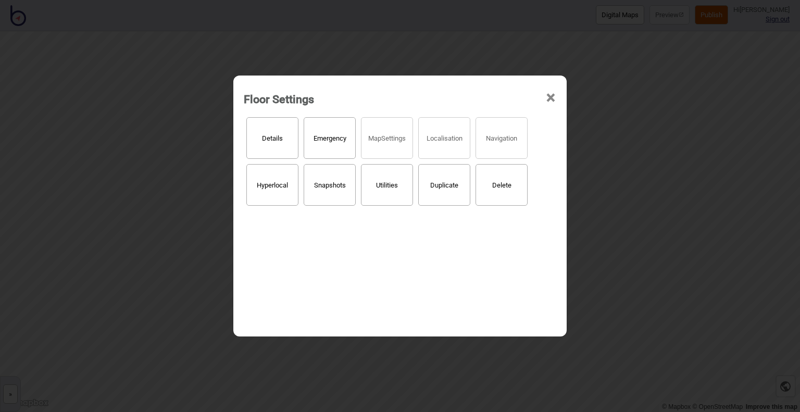
click at [546, 96] on span "×" at bounding box center [550, 98] width 11 height 34
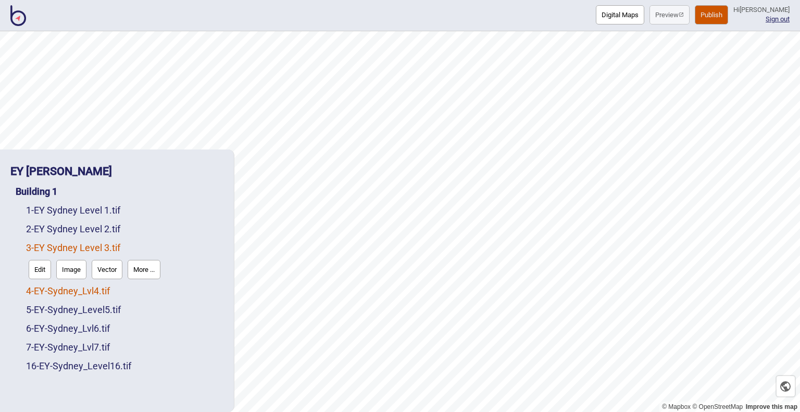
click at [69, 292] on link "4 - EY-Sydney_Lvl4.tif" at bounding box center [68, 290] width 84 height 11
click at [144, 292] on button "More ..." at bounding box center [144, 288] width 33 height 19
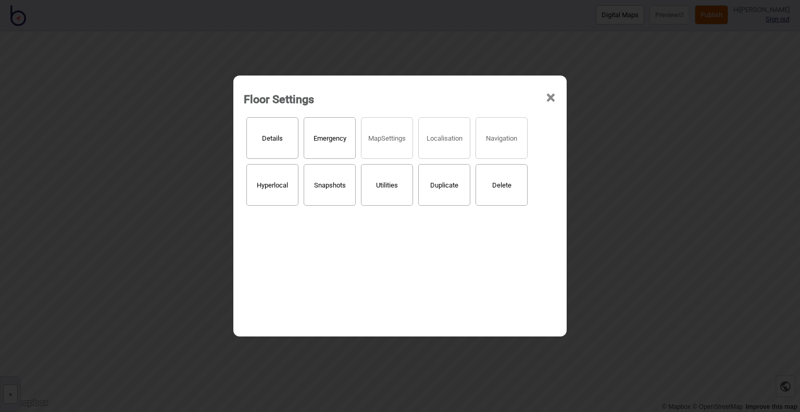
click at [276, 147] on button "Details" at bounding box center [272, 138] width 52 height 42
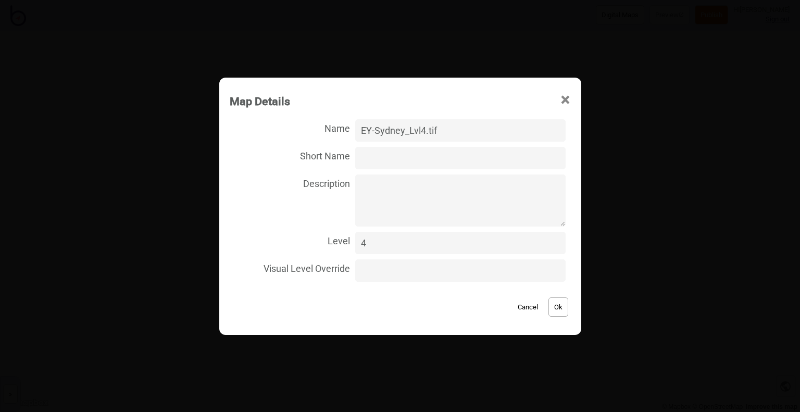
click at [375, 131] on input "EY-Sydney_Lvl4.tif" at bounding box center [460, 130] width 210 height 22
click at [379, 131] on input "EY-Sydney_Lvl4.tif" at bounding box center [460, 130] width 210 height 22
click at [413, 131] on input "EY Sydney_Lvl4.tif" at bounding box center [460, 130] width 210 height 22
click at [415, 131] on input "EY Sydney Lvl4.tif" at bounding box center [460, 130] width 210 height 22
click at [425, 130] on input "EY Sydney Levl4.tif" at bounding box center [460, 130] width 210 height 22
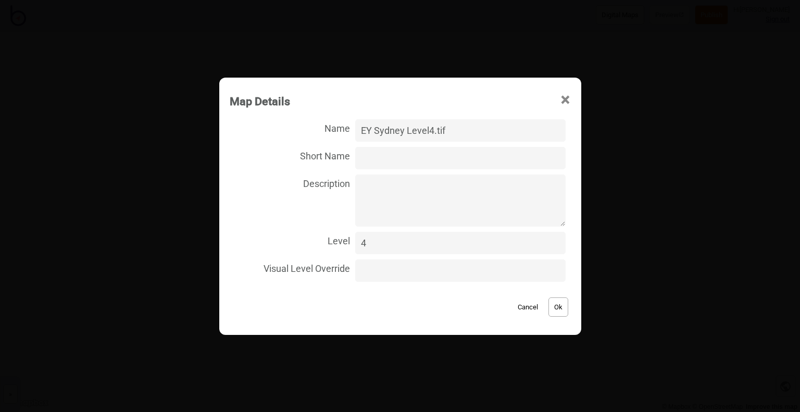
click at [431, 130] on input "EY Sydney Level4.tif" at bounding box center [460, 130] width 210 height 22
click at [433, 130] on input "EY Sydney Level4.tif" at bounding box center [460, 130] width 210 height 22
type input "EY Sydney Level 4.tif"
click at [552, 308] on button "Ok" at bounding box center [559, 306] width 20 height 19
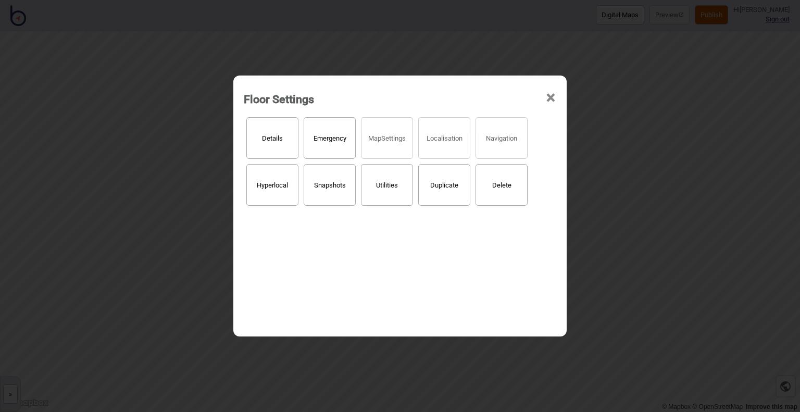
click at [548, 100] on span "×" at bounding box center [550, 98] width 11 height 34
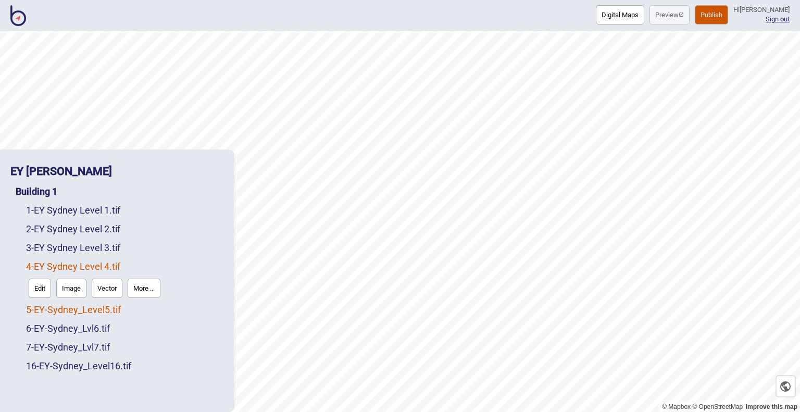
click at [59, 313] on link "5 - EY-Sydney_Level5.tif" at bounding box center [73, 309] width 95 height 11
click at [142, 301] on button "More ..." at bounding box center [144, 306] width 33 height 19
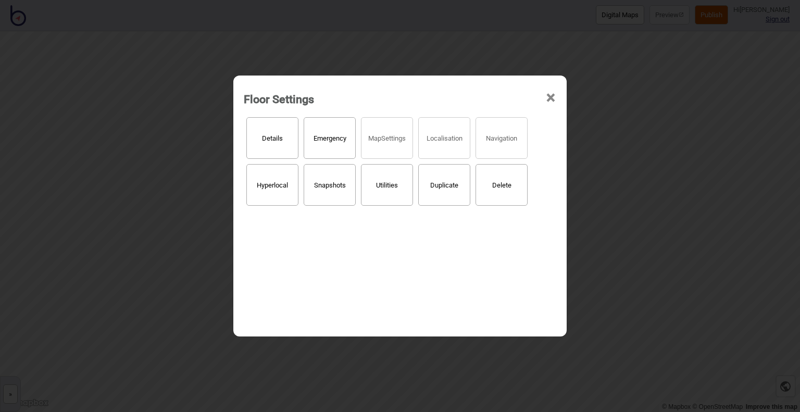
click at [259, 148] on button "Details" at bounding box center [272, 138] width 52 height 42
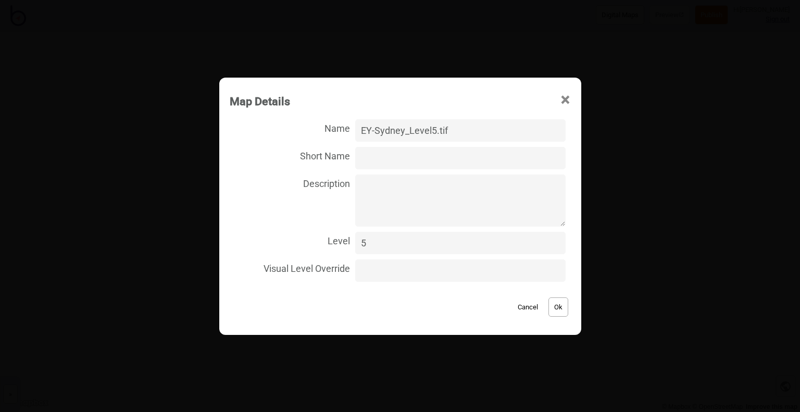
click at [377, 131] on input "EY-Sydney_Level5.tif" at bounding box center [460, 130] width 210 height 22
click at [415, 131] on input "EY Sydney_Level5.tif" at bounding box center [460, 130] width 210 height 22
click at [412, 131] on input "EY Sydney_Level5.tif" at bounding box center [460, 130] width 210 height 22
click at [435, 131] on input "EY Sydney Level5.tif" at bounding box center [460, 130] width 210 height 22
type input "EY Sydney Level 5.tif"
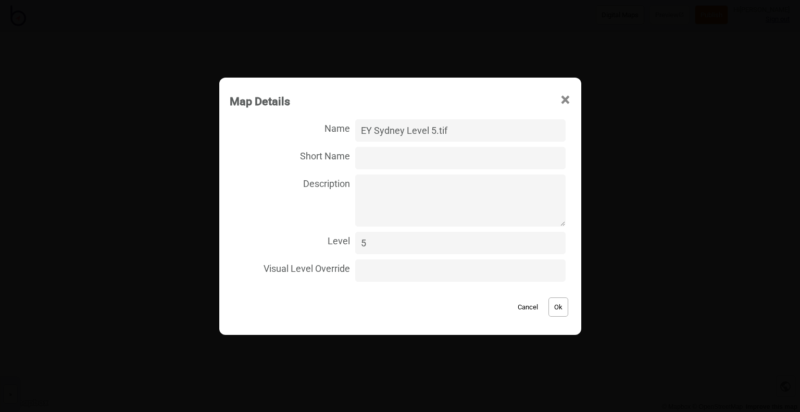
click at [552, 305] on button "Ok" at bounding box center [559, 306] width 20 height 19
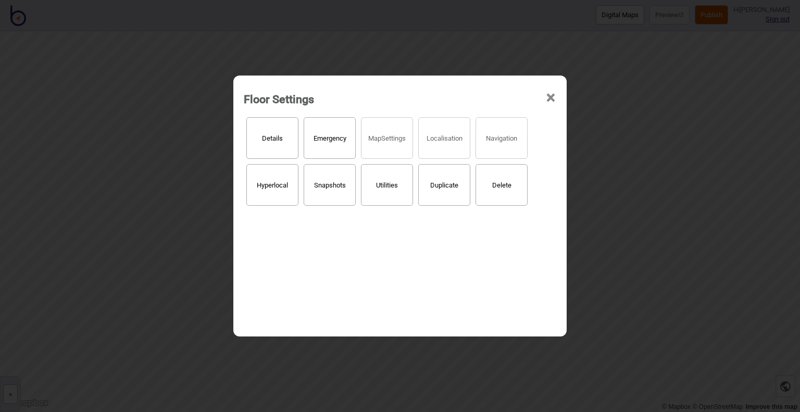
click at [548, 100] on span "×" at bounding box center [550, 98] width 11 height 34
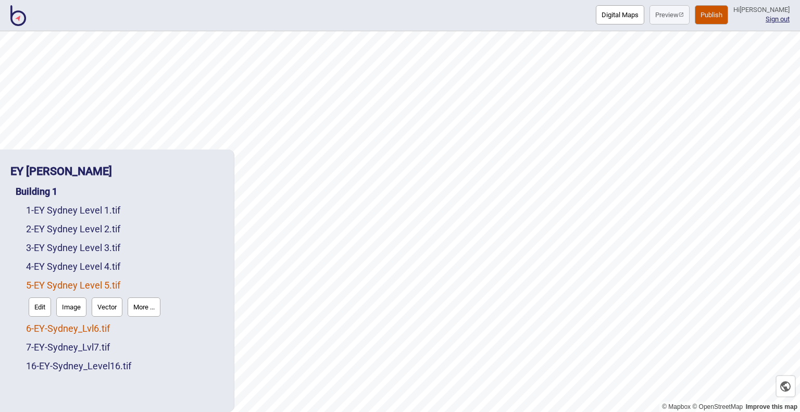
click at [86, 329] on link "6 - EY-Sydney_Lvl6.tif" at bounding box center [68, 328] width 84 height 11
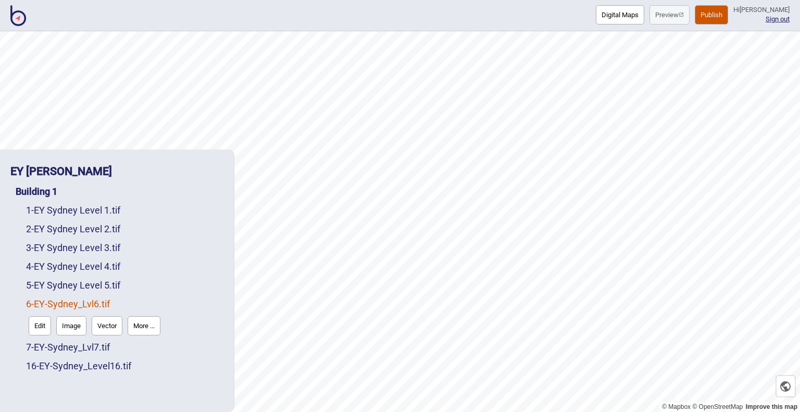
click at [46, 331] on button "Edit" at bounding box center [40, 325] width 22 height 19
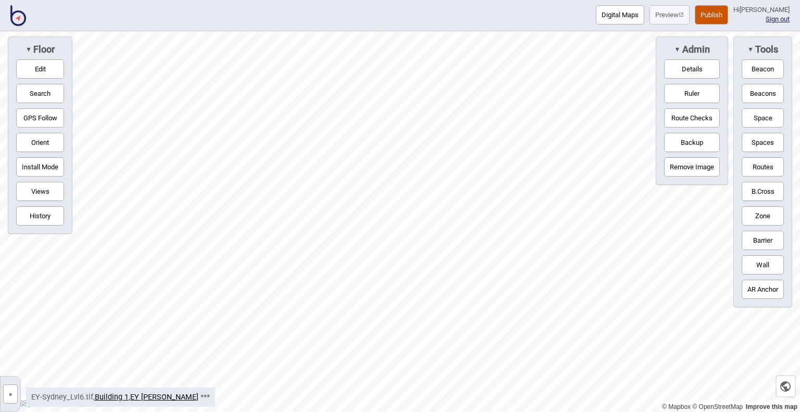
click at [668, 67] on button "Details" at bounding box center [692, 68] width 56 height 19
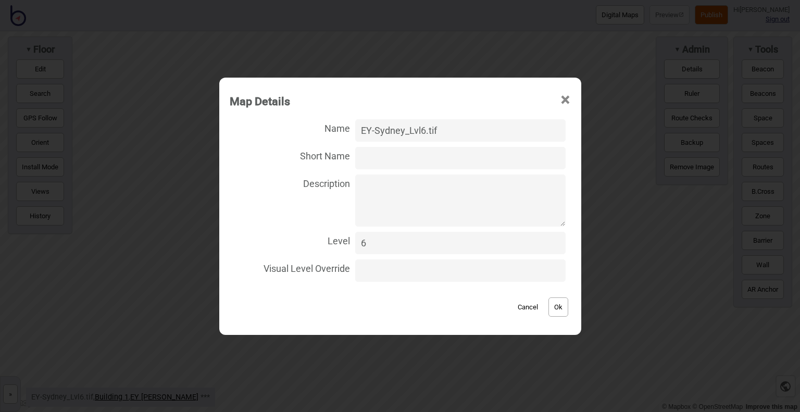
click at [375, 131] on input "EY-Sydney_Lvl6.tif" at bounding box center [460, 130] width 210 height 22
click at [409, 131] on input "EY Sydney_Lvl6.tif" at bounding box center [460, 130] width 210 height 22
click at [417, 130] on input "EY Sydney Lvl6.tif" at bounding box center [460, 130] width 210 height 22
click at [425, 130] on input "EY Sydney Levl6.tif" at bounding box center [460, 130] width 210 height 22
click at [433, 130] on input "EY Sydney Level6.tif" at bounding box center [460, 130] width 210 height 22
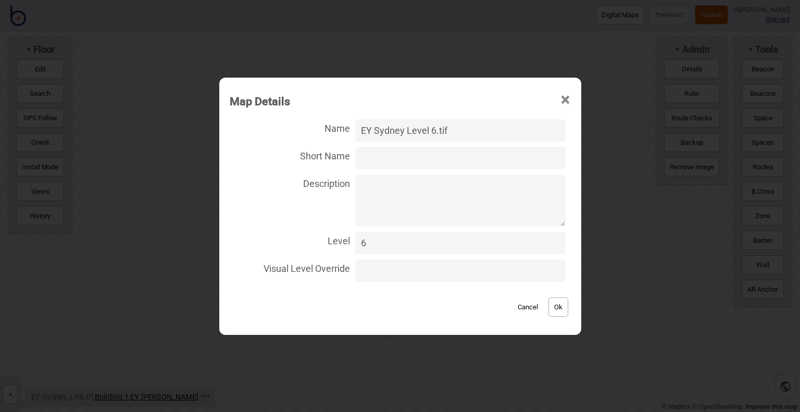
type input "EY Sydney Level 6.tif"
click at [549, 304] on button "Ok" at bounding box center [559, 306] width 20 height 19
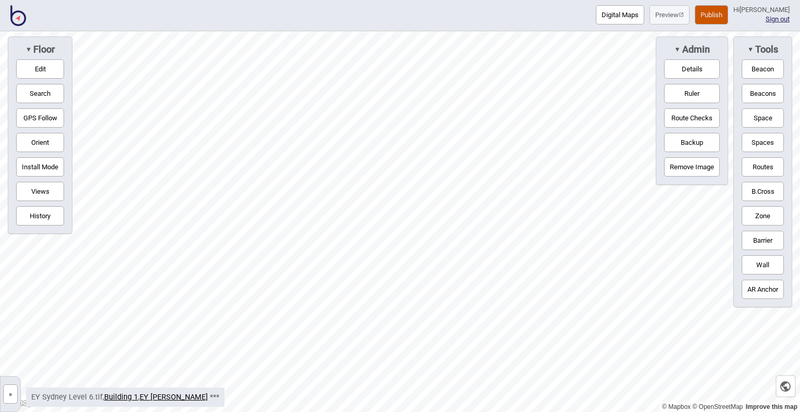
click at [9, 396] on button "»" at bounding box center [10, 393] width 15 height 19
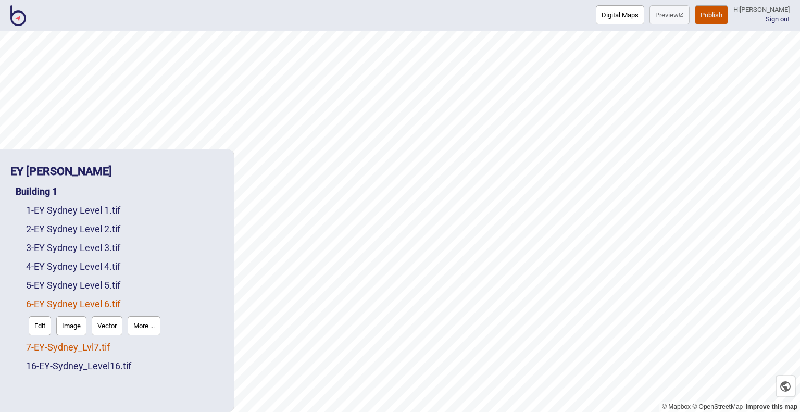
click at [108, 347] on link "7 - EY-Sydney_Lvl7.tif" at bounding box center [68, 347] width 84 height 11
click at [135, 347] on button "More ..." at bounding box center [144, 344] width 33 height 19
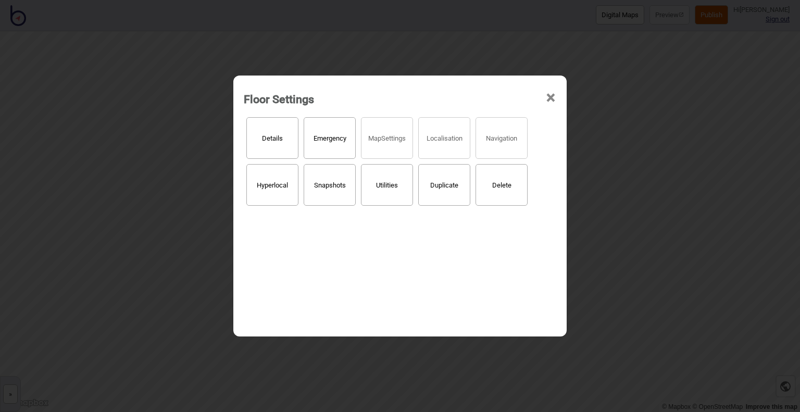
click at [263, 148] on button "Details" at bounding box center [272, 138] width 52 height 42
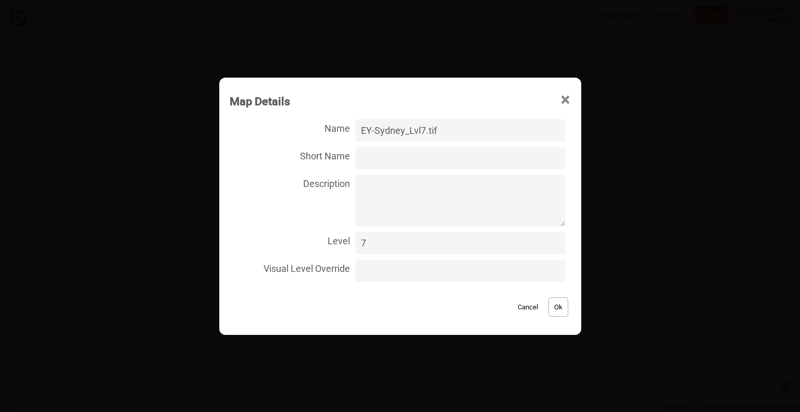
drag, startPoint x: 380, startPoint y: 126, endPoint x: 376, endPoint y: 130, distance: 5.9
click at [376, 130] on input "EY-Sydney_Lvl7.tif" at bounding box center [460, 130] width 210 height 22
click at [407, 132] on input "EY Sydney_Lvl7.tif" at bounding box center [460, 130] width 210 height 22
click at [415, 130] on input "EY Sydney Lvl7.tif" at bounding box center [460, 130] width 210 height 22
click at [425, 129] on input "EY Sydney Levl7.tif" at bounding box center [460, 130] width 210 height 22
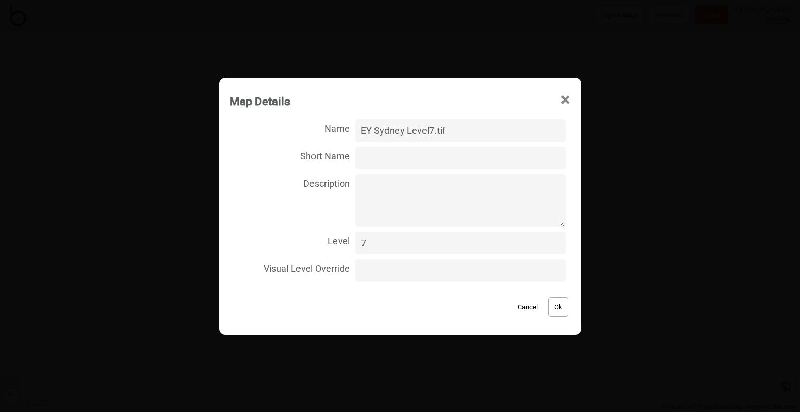
click at [432, 129] on input "EY Sydney Level7.tif" at bounding box center [460, 130] width 210 height 22
click at [433, 129] on input "EY Sydney Level7.tif" at bounding box center [460, 130] width 210 height 22
type input "EY Sydney Level 7.tif"
click at [553, 310] on button "Ok" at bounding box center [559, 306] width 20 height 19
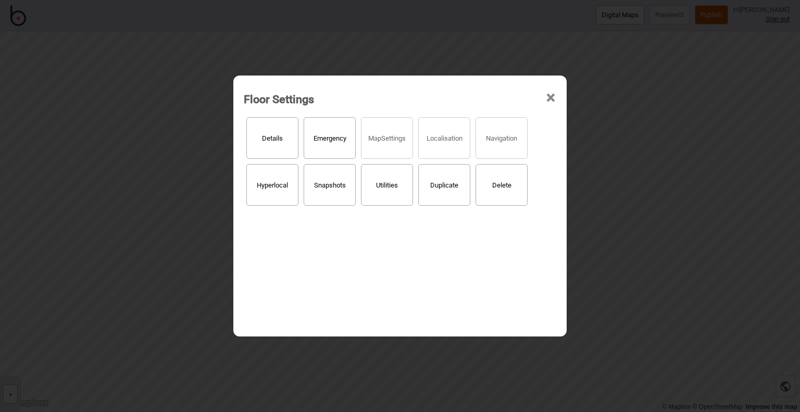
click at [550, 90] on span "×" at bounding box center [550, 98] width 11 height 34
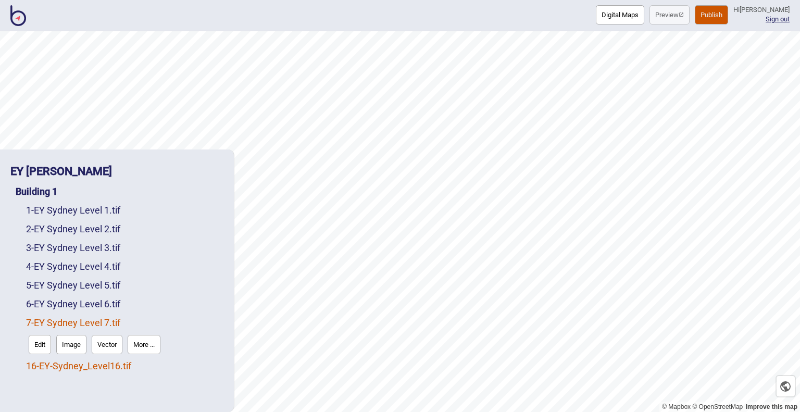
click at [77, 368] on link "16 - EY-Sydney_Level16.tif" at bounding box center [78, 366] width 105 height 11
click at [141, 366] on button "More ..." at bounding box center [144, 363] width 33 height 19
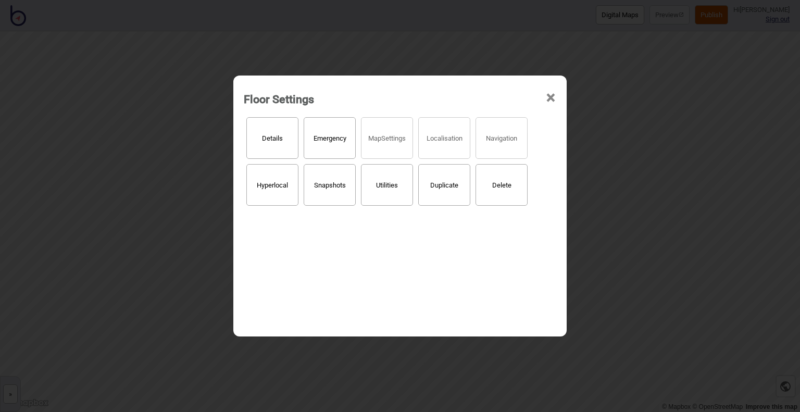
click at [267, 144] on button "Details" at bounding box center [272, 138] width 52 height 42
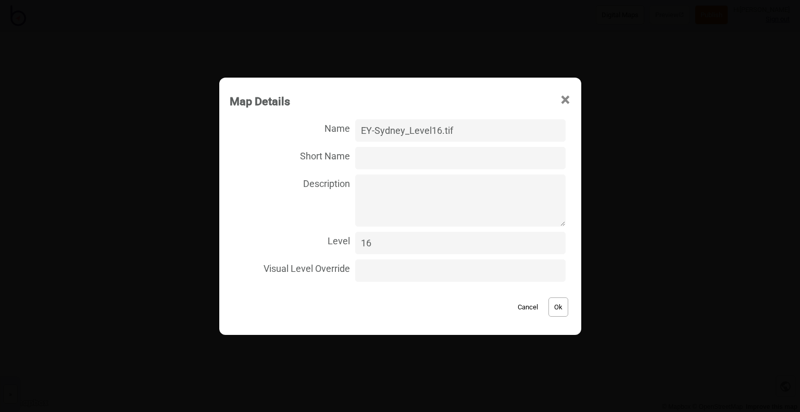
click at [378, 130] on input "EY-Sydney_Level16.tif" at bounding box center [460, 130] width 210 height 22
click at [409, 132] on input "EY Sydney_Level16.tif" at bounding box center [460, 130] width 210 height 22
click at [433, 131] on input "EY Sydney Level16.tif" at bounding box center [460, 130] width 210 height 22
type input "EY Sydney Level 16.tif"
click at [555, 304] on button "Ok" at bounding box center [559, 306] width 20 height 19
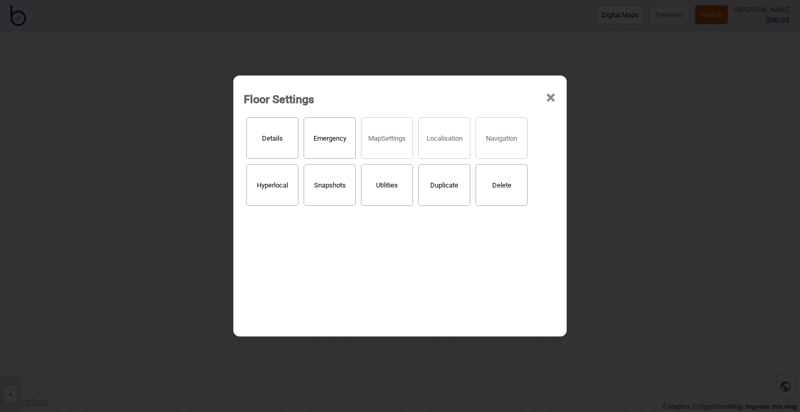
click at [550, 100] on span "×" at bounding box center [550, 98] width 11 height 34
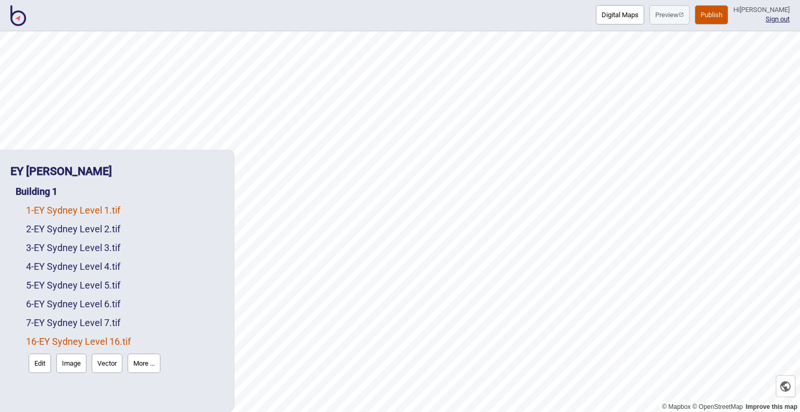
click at [65, 207] on link "1 - EY Sydney Level 1.tif" at bounding box center [73, 210] width 94 height 11
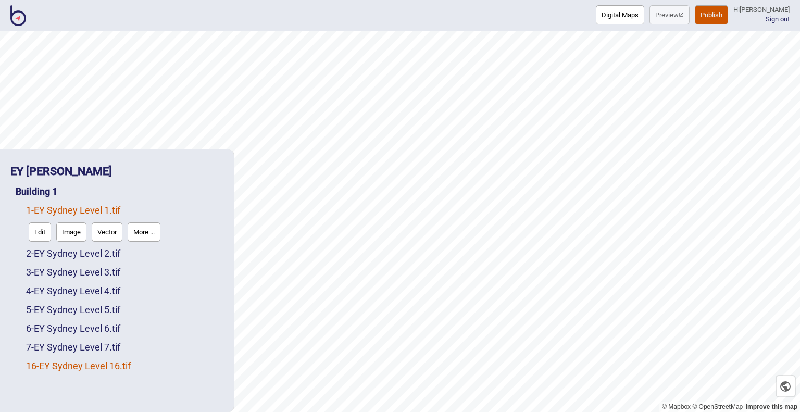
click at [90, 367] on link "16 - EY Sydney Level 16.tif" at bounding box center [78, 366] width 105 height 11
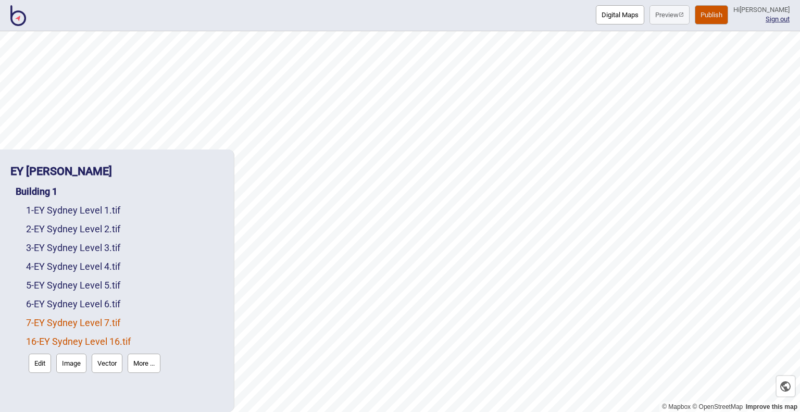
click at [88, 325] on link "7 - EY Sydney Level 7.tif" at bounding box center [73, 322] width 94 height 11
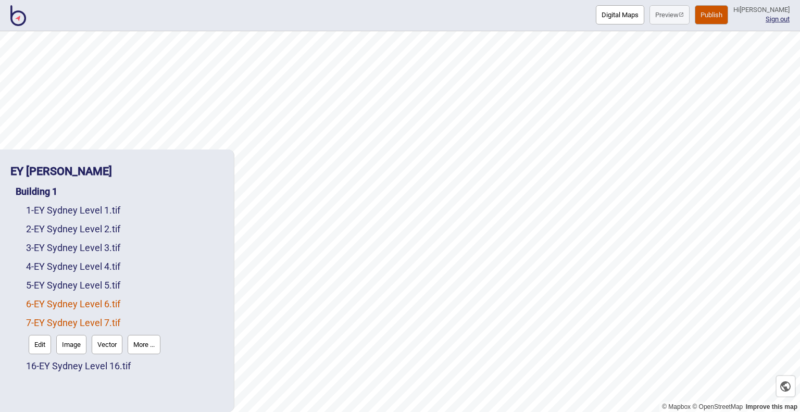
click at [91, 304] on link "6 - EY Sydney Level 6.tif" at bounding box center [73, 304] width 94 height 11
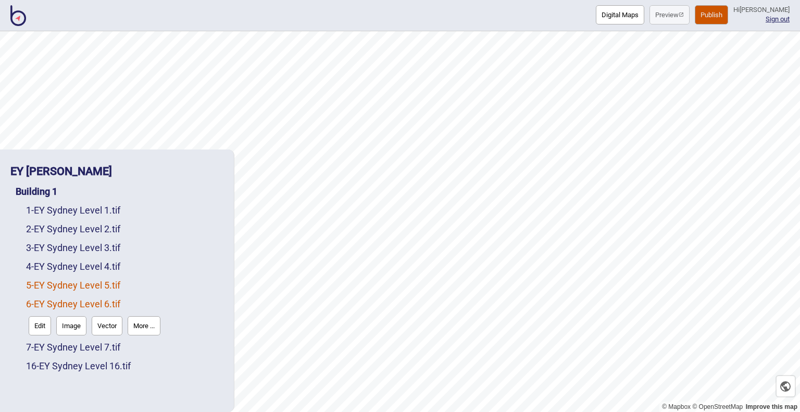
click at [93, 288] on link "5 - EY Sydney Level 5.tif" at bounding box center [73, 285] width 94 height 11
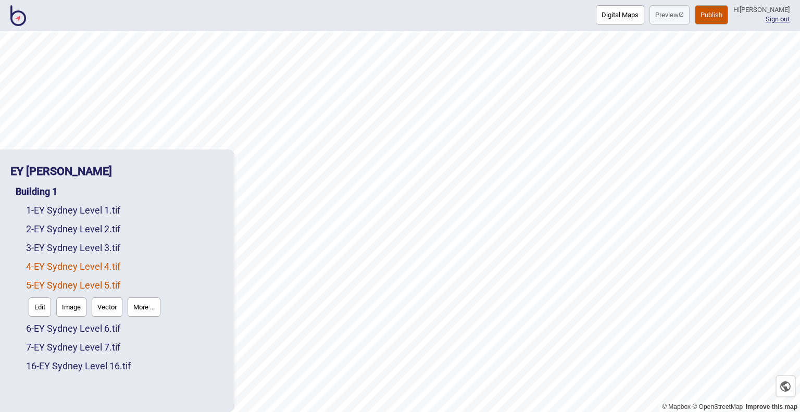
click at [101, 266] on link "4 - EY Sydney Level 4.tif" at bounding box center [73, 266] width 94 height 11
click at [104, 250] on link "3 - EY Sydney Level 3.tif" at bounding box center [73, 247] width 94 height 11
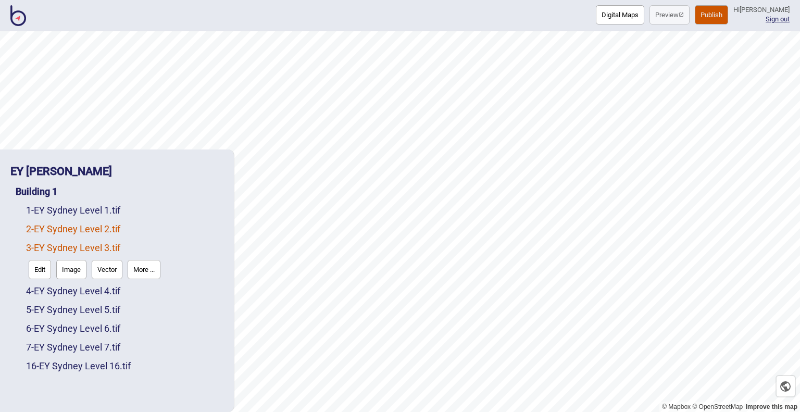
click at [104, 231] on link "2 - EY Sydney Level 2.tif" at bounding box center [73, 228] width 94 height 11
click at [109, 208] on link "1 - EY Sydney Level 1.tif" at bounding box center [73, 210] width 94 height 11
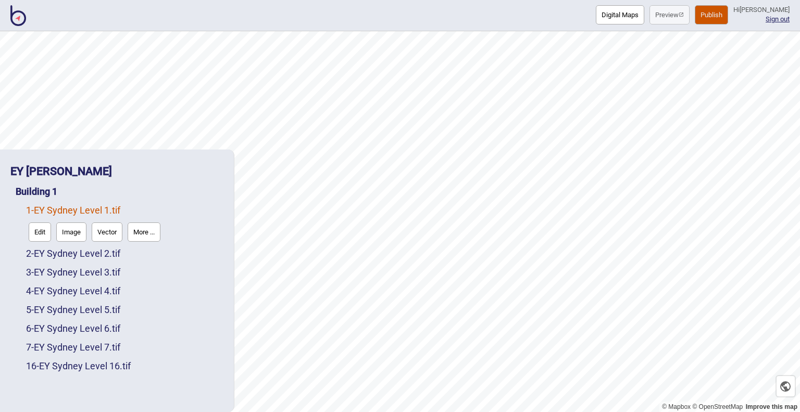
click at [596, 20] on button "Digital Maps" at bounding box center [620, 14] width 48 height 19
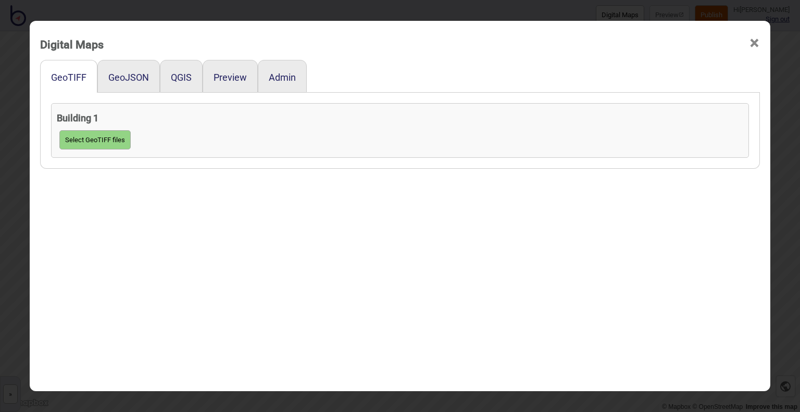
click at [750, 45] on span "×" at bounding box center [754, 43] width 11 height 34
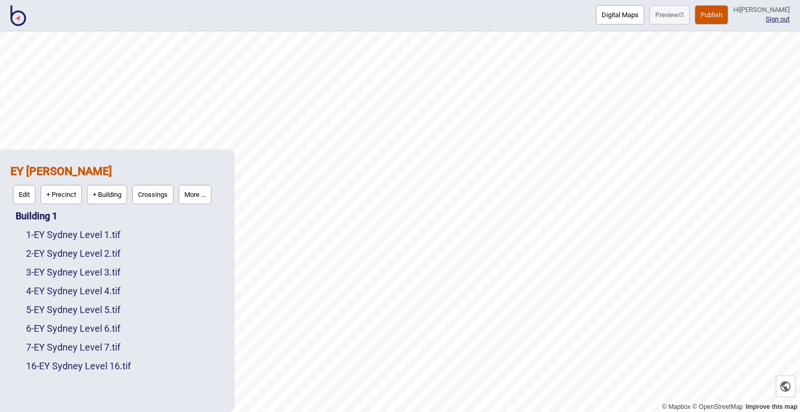
click at [604, 18] on button "Digital Maps" at bounding box center [620, 14] width 48 height 19
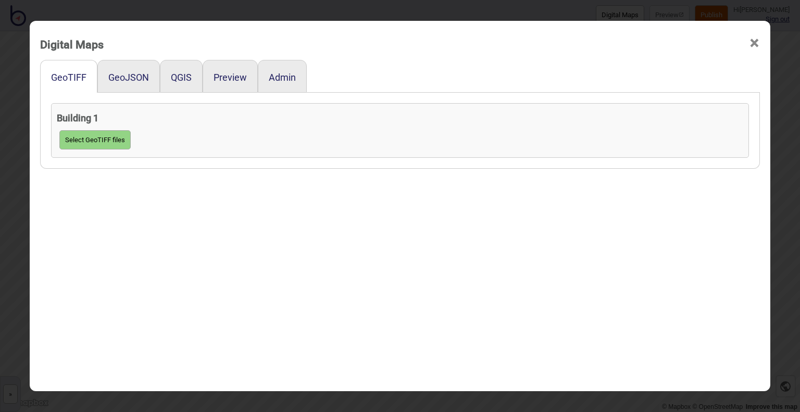
click at [108, 140] on button "Select GeoTIFF files" at bounding box center [94, 139] width 71 height 19
click input "file" at bounding box center [0, 0] width 0 height 0
click at [300, 160] on div "EY-Sydney_Level8.tif" at bounding box center [400, 155] width 687 height 19
click at [751, 43] on span "×" at bounding box center [754, 43] width 11 height 34
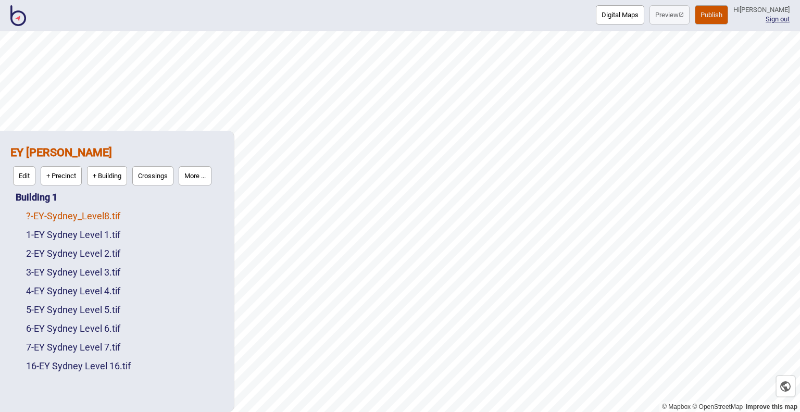
click at [90, 216] on link "? - EY-Sydney_Level8.tif" at bounding box center [73, 215] width 94 height 11
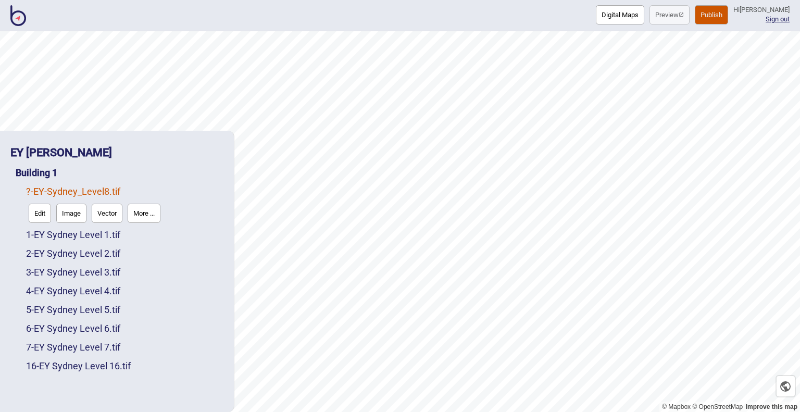
click at [144, 215] on button "More ..." at bounding box center [144, 213] width 33 height 19
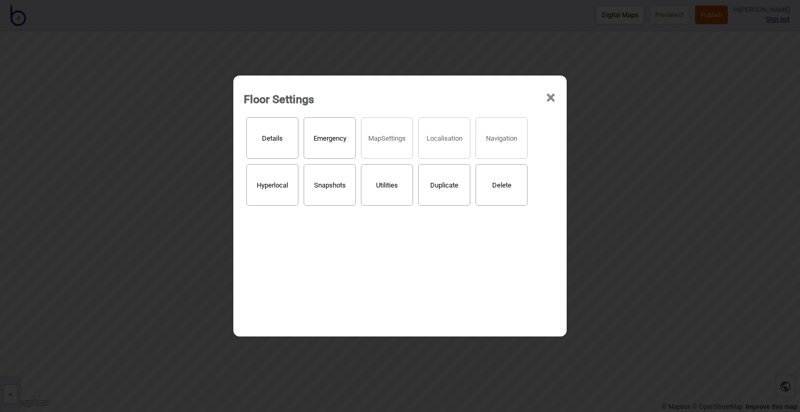
click at [269, 140] on button "Details" at bounding box center [272, 138] width 52 height 42
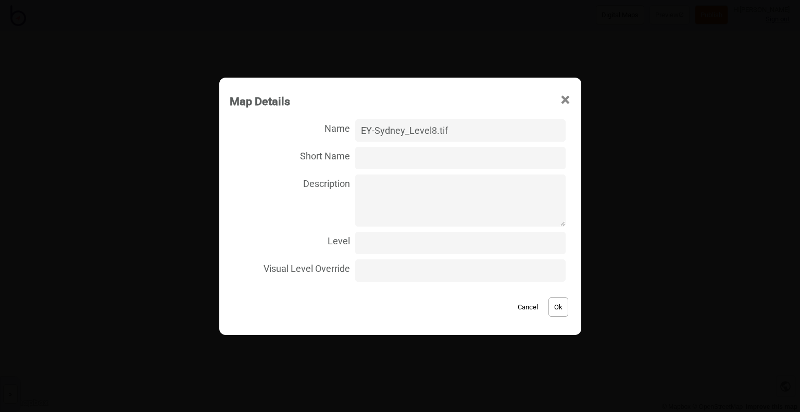
click at [378, 246] on input "Level" at bounding box center [460, 243] width 210 height 22
type input "8"
click at [377, 131] on input "EY-Sydney_Level8.tif" at bounding box center [460, 130] width 210 height 22
click at [411, 132] on input "EY Sydney_Level8.tif" at bounding box center [460, 130] width 210 height 22
click at [432, 131] on input "EY Sydney Level8.tif" at bounding box center [460, 130] width 210 height 22
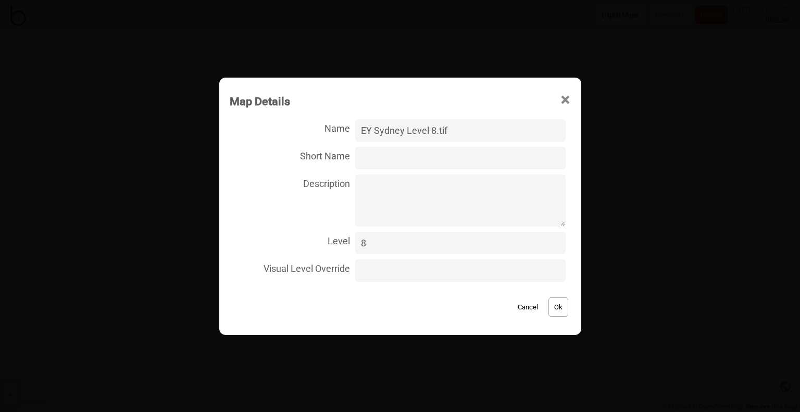
type input "EY Sydney Level 8.tif"
click at [554, 301] on button "Ok" at bounding box center [559, 306] width 20 height 19
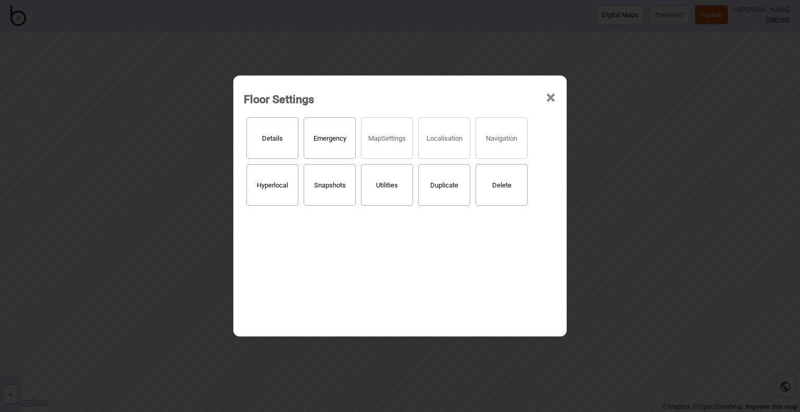
click at [548, 97] on span "×" at bounding box center [550, 98] width 11 height 34
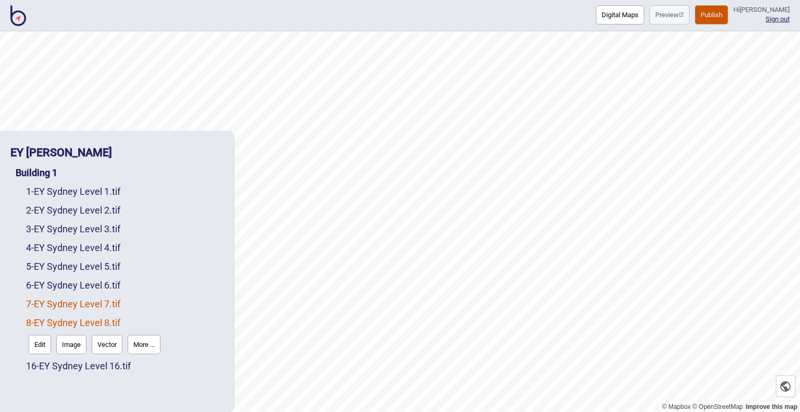
click at [60, 306] on link "7 - EY Sydney Level 7.tif" at bounding box center [73, 304] width 94 height 11
click at [99, 347] on link "8 - EY Sydney Level 8.tif" at bounding box center [73, 347] width 94 height 11
click at [602, 18] on button "Digital Maps" at bounding box center [620, 14] width 48 height 19
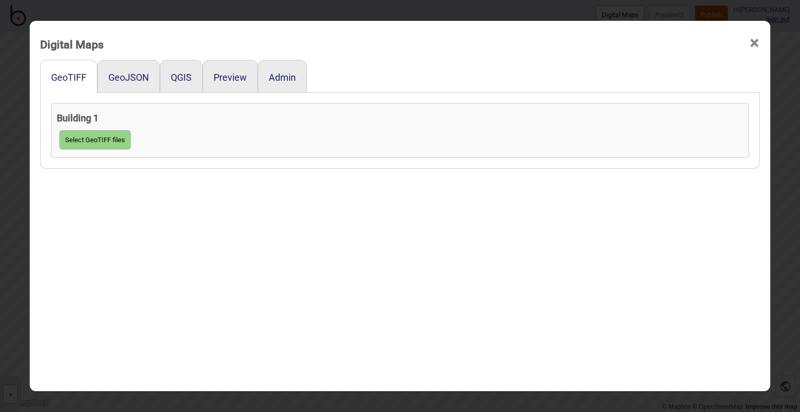
click at [114, 139] on button "Select GeoTIFF files" at bounding box center [94, 139] width 71 height 19
click input "file" at bounding box center [0, 0] width 0 height 0
click at [749, 45] on span "×" at bounding box center [754, 43] width 11 height 34
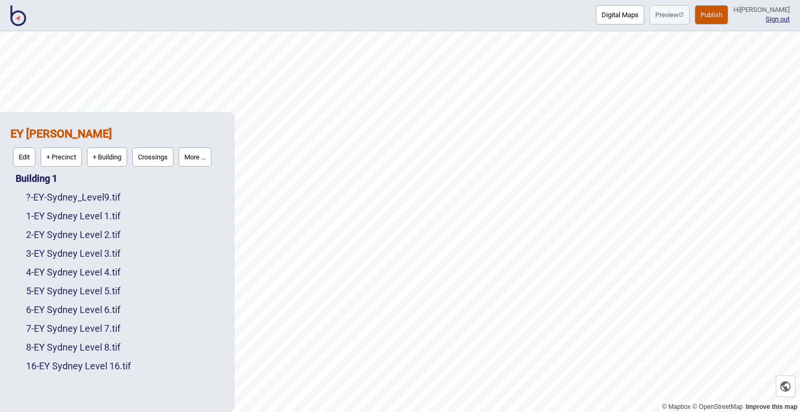
click at [81, 190] on div "? - EY-Sydney_Level9.tif" at bounding box center [124, 197] width 197 height 19
click at [81, 204] on div "? - EY-Sydney_Level9.tif" at bounding box center [124, 197] width 197 height 19
click at [81, 200] on link "? - EY-Sydney_Level9.tif" at bounding box center [73, 197] width 94 height 11
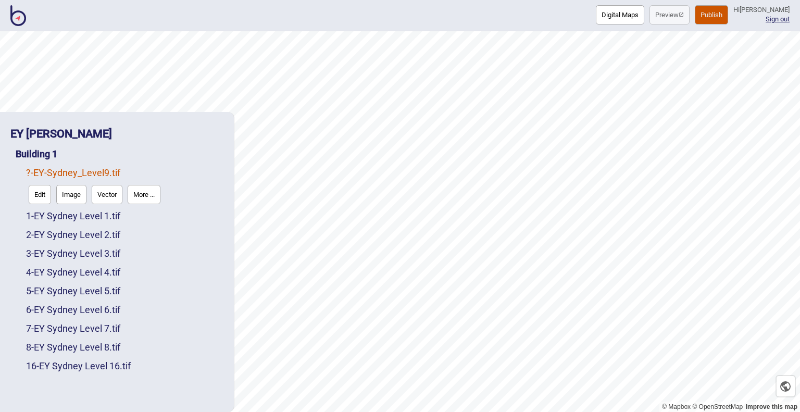
click at [150, 200] on button "More ..." at bounding box center [144, 194] width 33 height 19
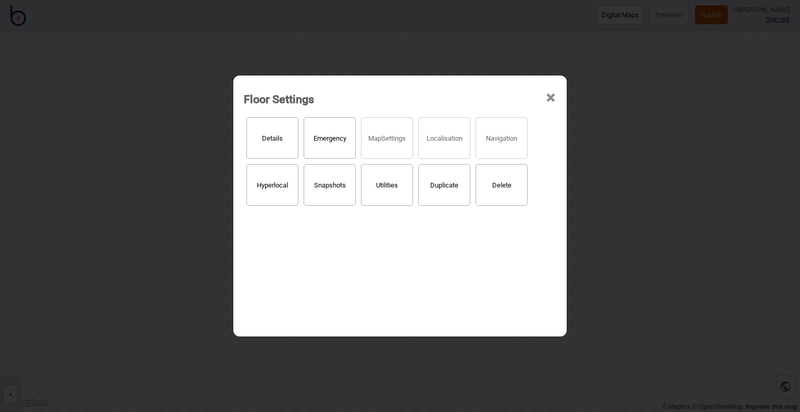
click at [271, 141] on button "Details" at bounding box center [272, 138] width 52 height 42
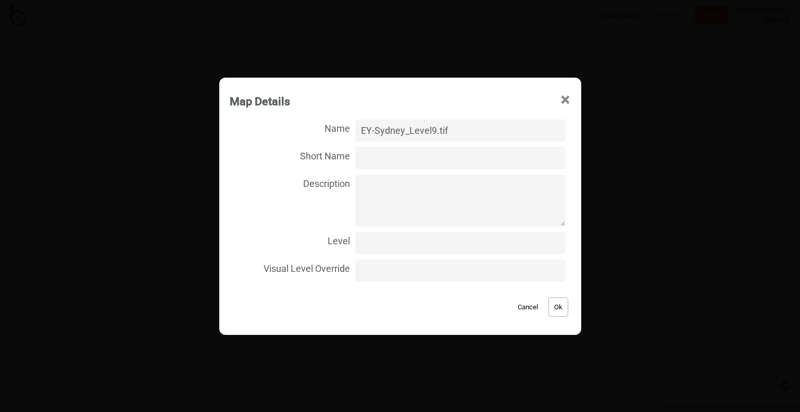
click at [388, 242] on input "Level" at bounding box center [460, 243] width 210 height 22
type input "9"
click at [379, 130] on input "EY-Sydney_Level9.tif" at bounding box center [460, 130] width 210 height 22
click at [411, 132] on input "EY Sydney_Level9.tif" at bounding box center [460, 130] width 210 height 22
click at [433, 131] on input "EY Sydney Level9.tif" at bounding box center [460, 130] width 210 height 22
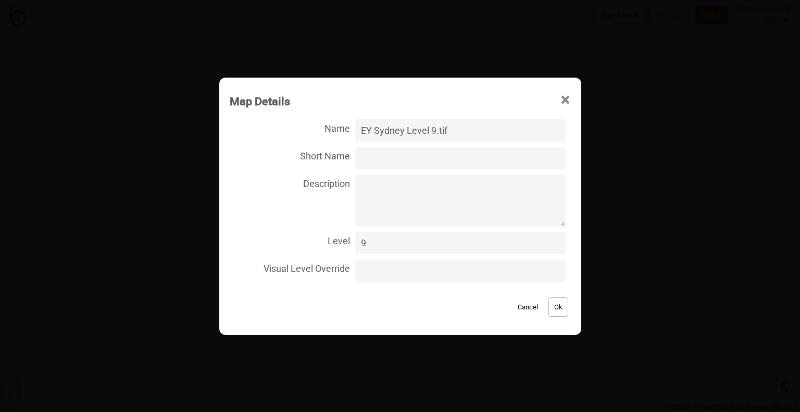
type input "EY Sydney Level 9.tif"
click at [549, 309] on button "Ok" at bounding box center [559, 306] width 20 height 19
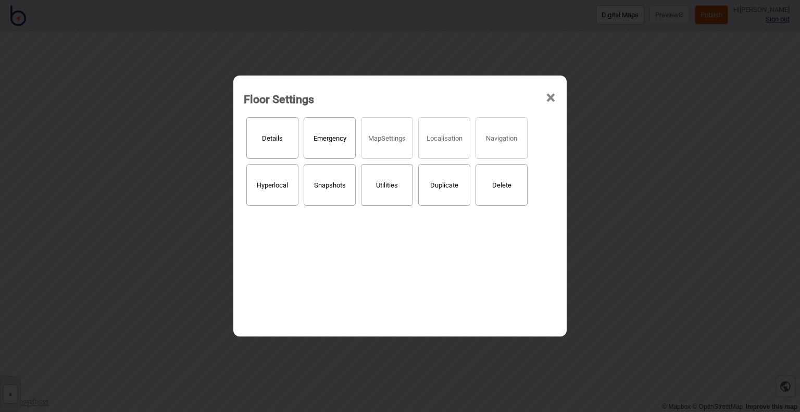
click at [548, 102] on span "×" at bounding box center [550, 98] width 11 height 34
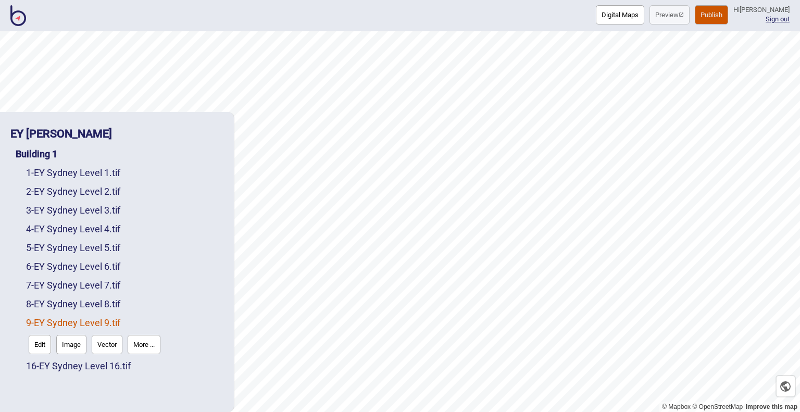
click at [596, 8] on button "Digital Maps" at bounding box center [620, 14] width 48 height 19
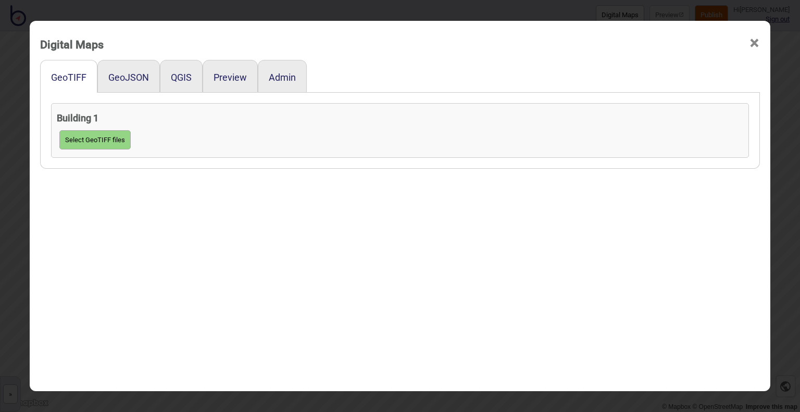
click at [102, 139] on button "Select GeoTIFF files" at bounding box center [94, 139] width 71 height 19
click input "file" at bounding box center [0, 0] width 0 height 0
click at [755, 44] on span "×" at bounding box center [754, 43] width 11 height 34
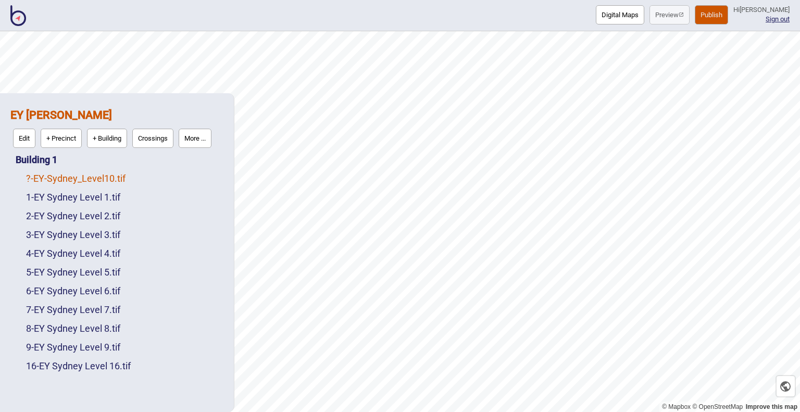
click at [82, 179] on link "? - EY-Sydney_Level10.tif" at bounding box center [76, 178] width 100 height 11
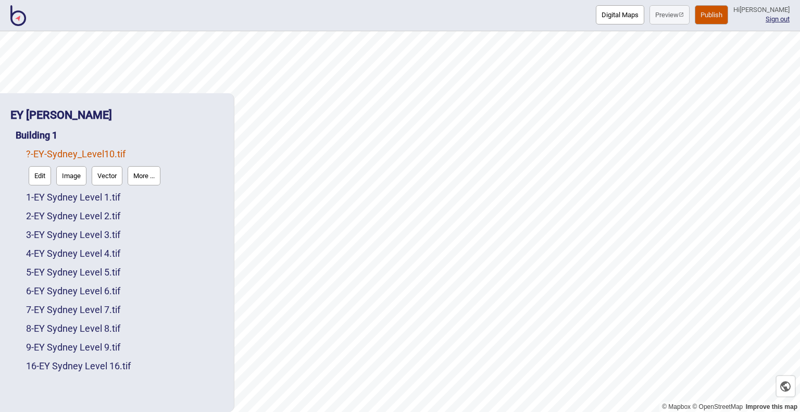
click at [142, 175] on button "More ..." at bounding box center [144, 175] width 33 height 19
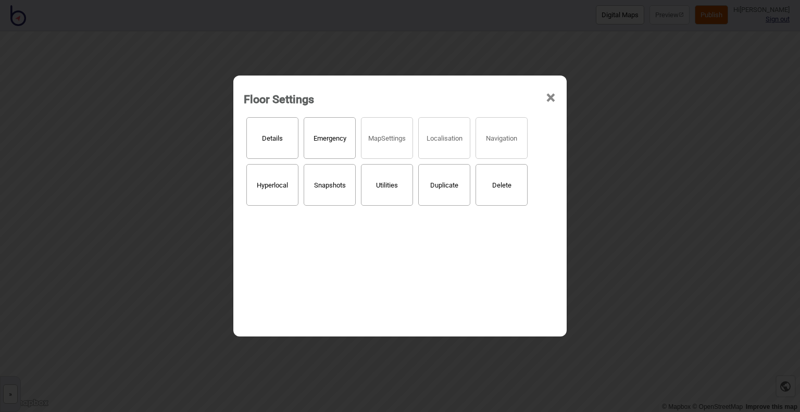
click at [269, 138] on button "Details" at bounding box center [272, 138] width 52 height 42
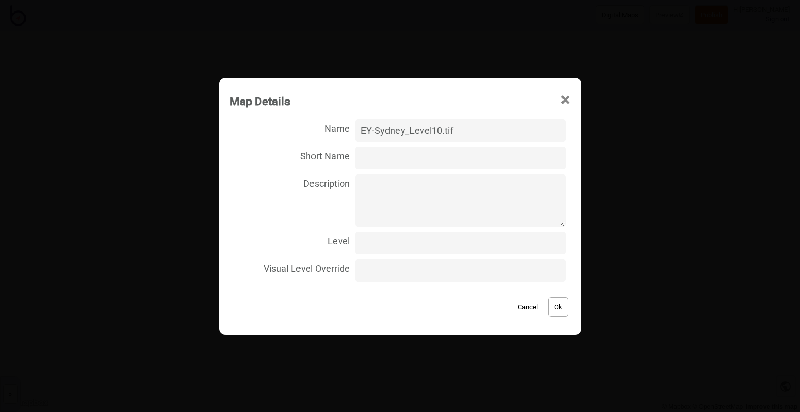
click at [402, 246] on input "Level" at bounding box center [460, 243] width 210 height 22
type input "10"
click at [375, 132] on input "EY-Sydney_Level10.tif" at bounding box center [460, 130] width 210 height 22
click at [407, 132] on input "EY Sydney_Level10.tif" at bounding box center [460, 130] width 210 height 22
click at [408, 131] on input "EY Sydney_Level10.tif" at bounding box center [460, 130] width 210 height 22
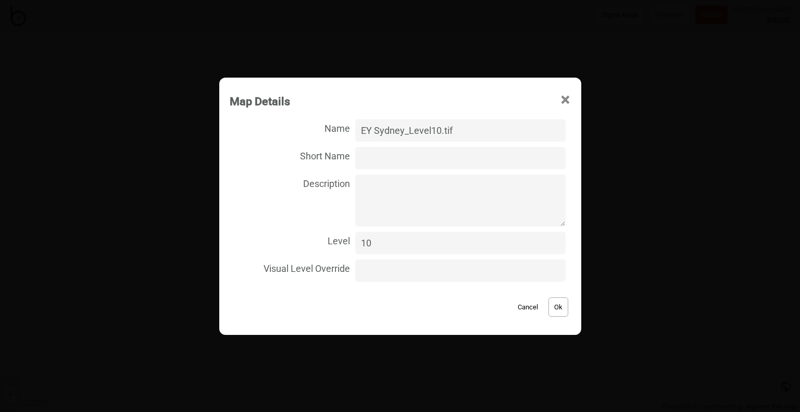
click at [412, 132] on input "EY Sydney_Level10.tif" at bounding box center [460, 130] width 210 height 22
click at [434, 130] on input "EY Sydney Level10.tif" at bounding box center [460, 130] width 210 height 22
type input "EY Sydney Level 10.tif"
click at [556, 307] on button "Ok" at bounding box center [559, 306] width 20 height 19
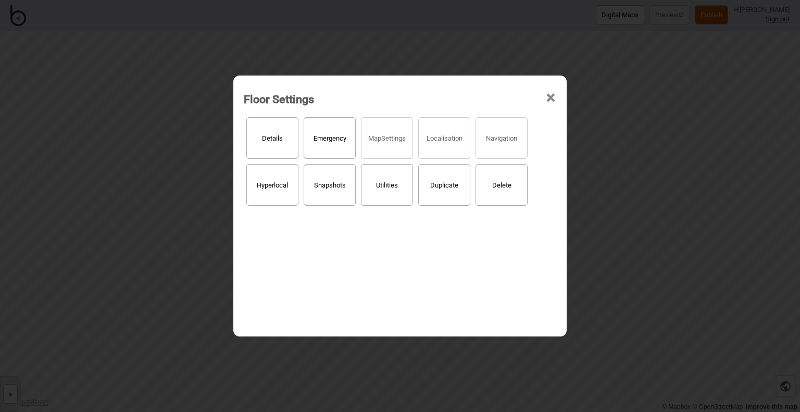
click at [547, 96] on span "×" at bounding box center [550, 98] width 11 height 34
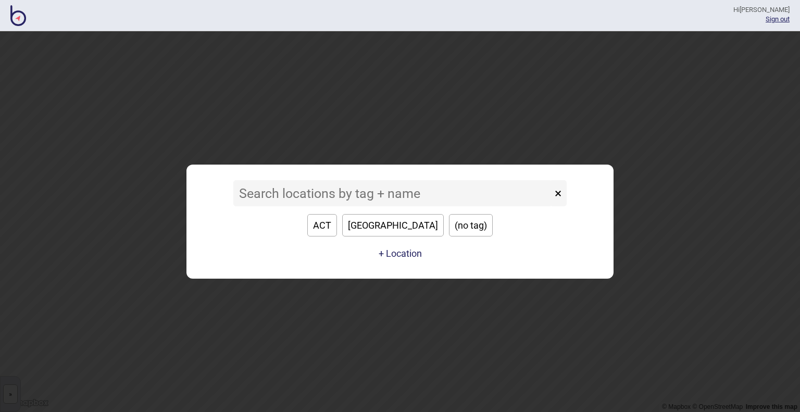
click at [337, 227] on button "ACT" at bounding box center [322, 225] width 30 height 22
type input "ACT"
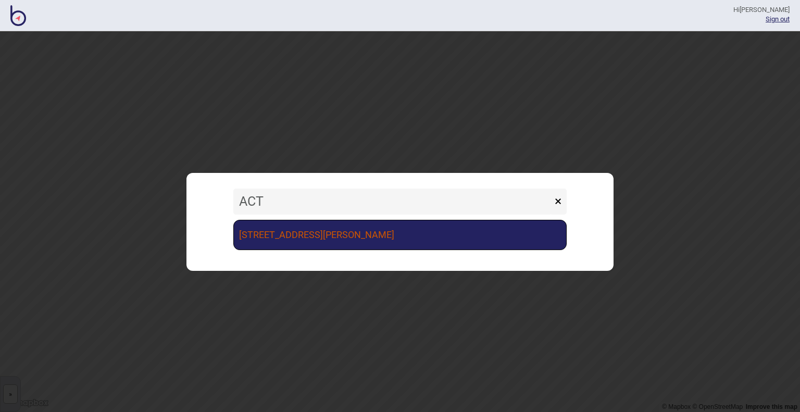
click at [348, 235] on link "[STREET_ADDRESS][PERSON_NAME]" at bounding box center [399, 235] width 333 height 30
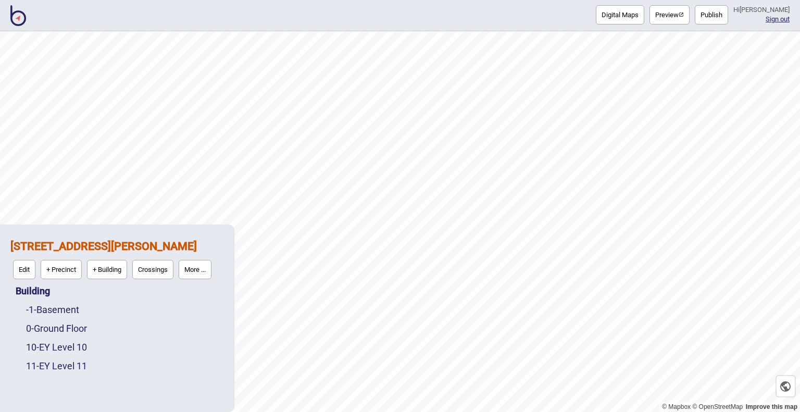
click at [12, 12] on img at bounding box center [18, 15] width 16 height 21
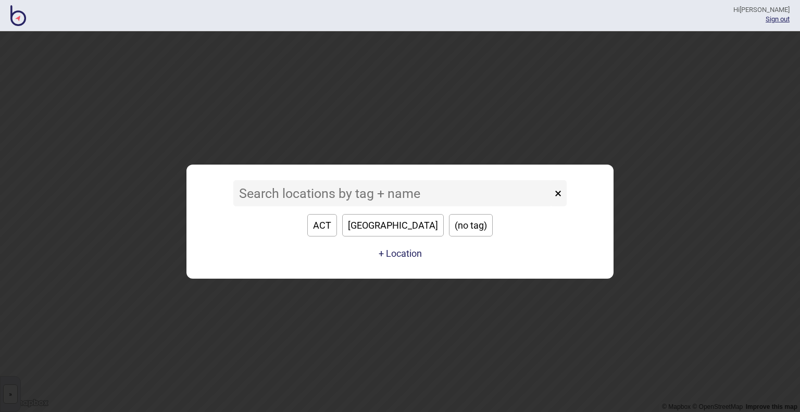
click at [396, 223] on button "[GEOGRAPHIC_DATA]" at bounding box center [393, 225] width 102 height 22
type input "[GEOGRAPHIC_DATA]"
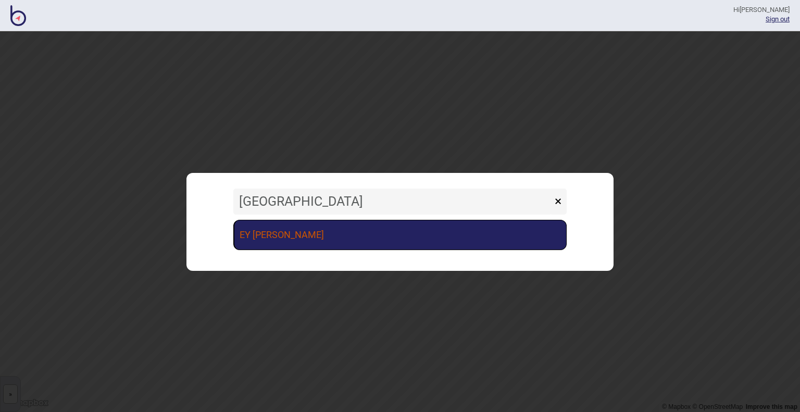
click at [353, 244] on link "EY [PERSON_NAME]" at bounding box center [399, 235] width 333 height 30
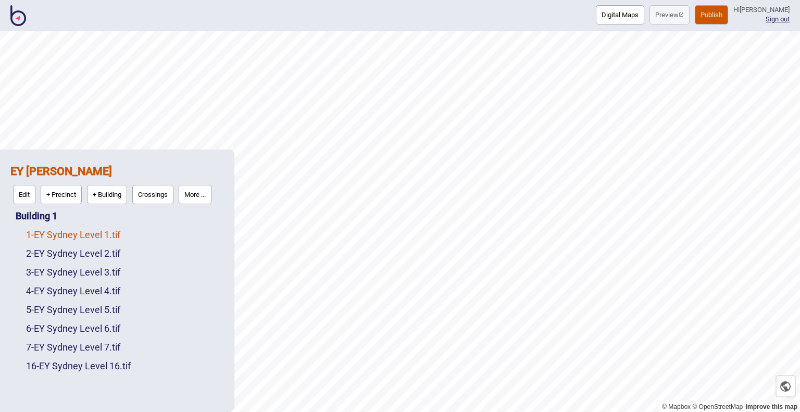
click at [76, 235] on link "1 - EY Sydney Level 1.tif" at bounding box center [73, 234] width 94 height 11
